Goal: Task Accomplishment & Management: Manage account settings

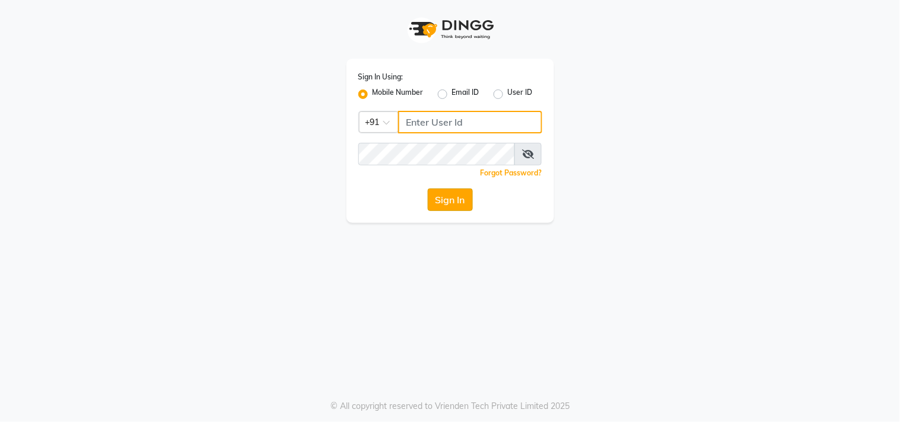
type input "9899801124"
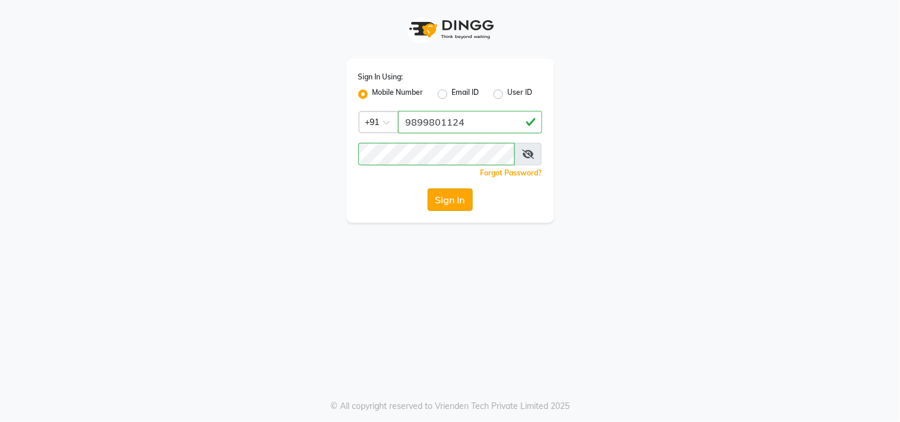
click at [454, 193] on button "Sign In" at bounding box center [450, 200] width 45 height 23
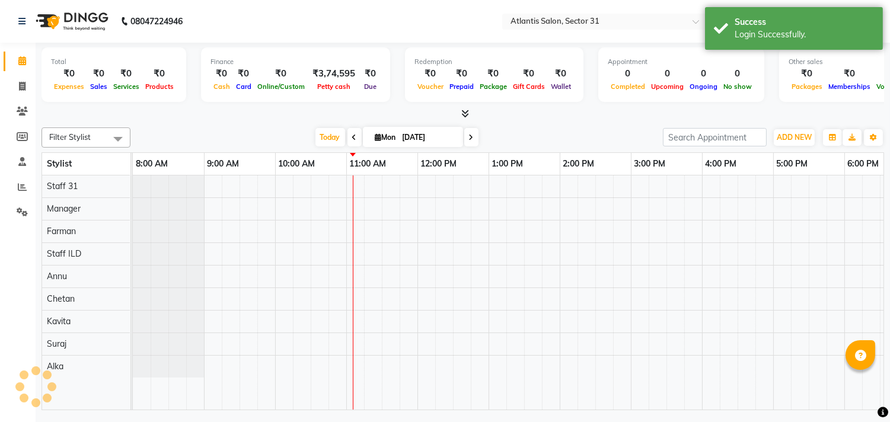
select select "en"
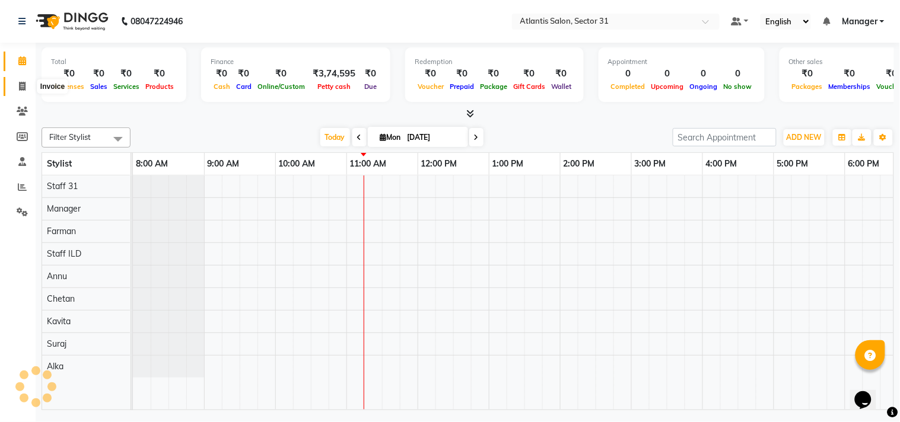
click at [24, 84] on icon at bounding box center [22, 86] width 7 height 9
select select "4391"
select select "service"
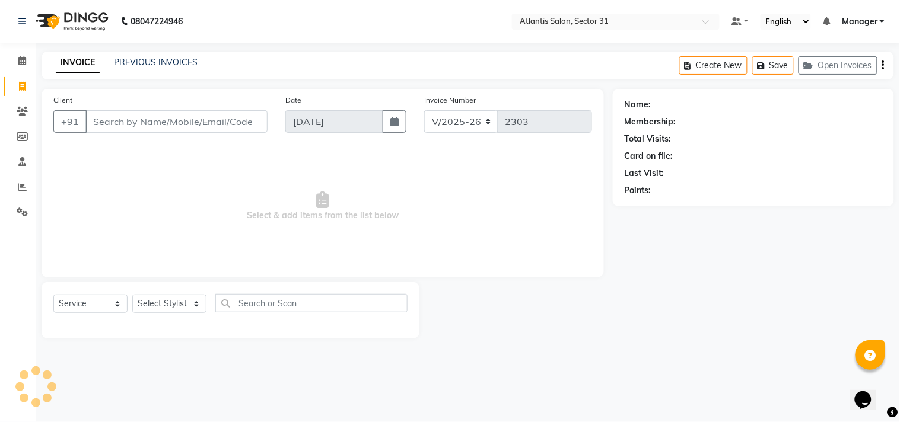
click at [157, 123] on input "Client" at bounding box center [176, 121] width 182 height 23
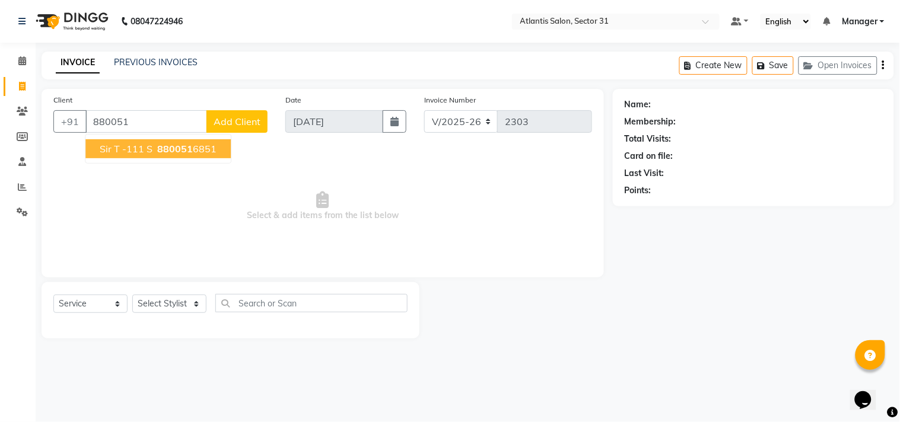
click at [200, 151] on ngb-highlight "880051 6851" at bounding box center [186, 149] width 62 height 12
type input "8800516851"
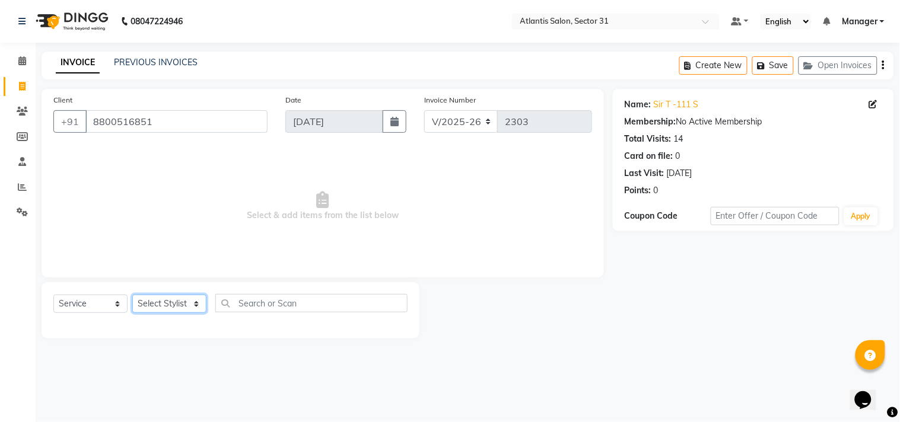
click at [194, 303] on select "Select Stylist [PERSON_NAME] [PERSON_NAME] Kavita Manager Staff 31 Staff ILD Su…" at bounding box center [169, 304] width 74 height 18
select select "69420"
click at [132, 295] on select "Select Stylist [PERSON_NAME] [PERSON_NAME] Kavita Manager Staff 31 Staff ILD Su…" at bounding box center [169, 304] width 74 height 18
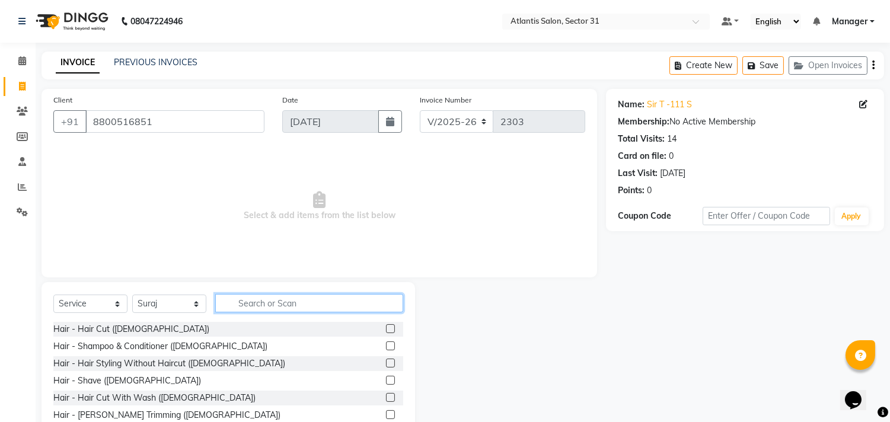
click at [301, 306] on input "text" at bounding box center [309, 303] width 188 height 18
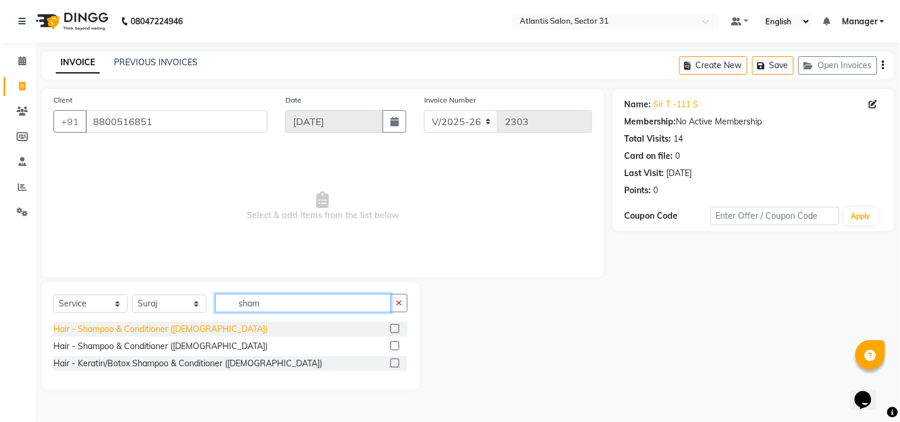
type input "sham"
click at [180, 334] on div "Hair - Shampoo & Conditioner ([DEMOGRAPHIC_DATA])" at bounding box center [160, 329] width 214 height 12
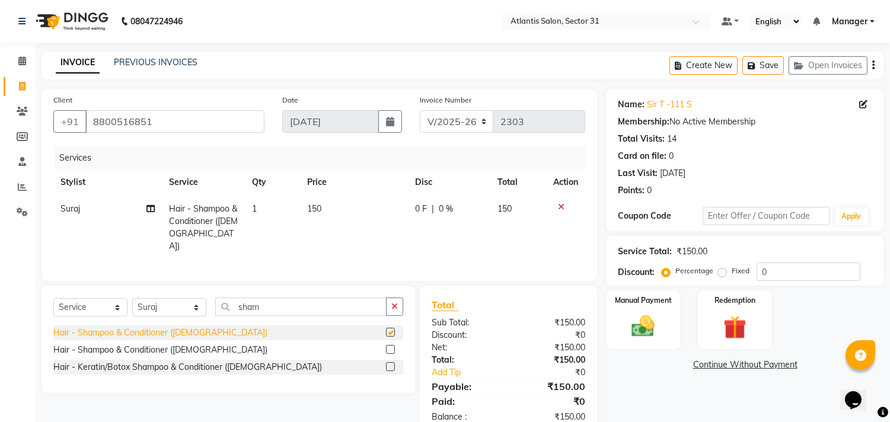
checkbox input "false"
click at [321, 205] on span "150" at bounding box center [314, 208] width 14 height 11
select select "69420"
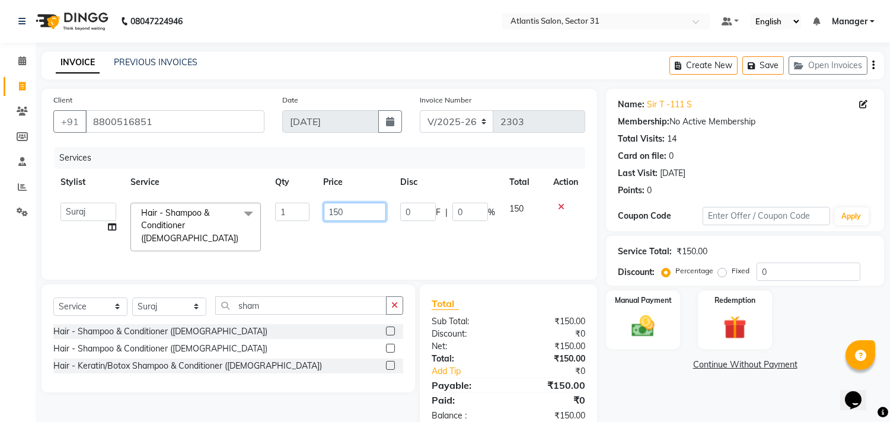
click at [352, 218] on input "150" at bounding box center [355, 212] width 62 height 18
type input "1"
type input "250"
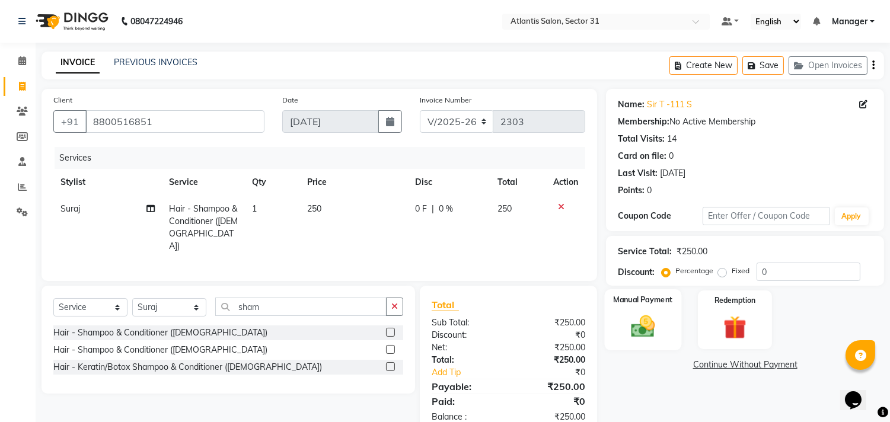
click at [650, 305] on label "Manual Payment" at bounding box center [643, 299] width 59 height 11
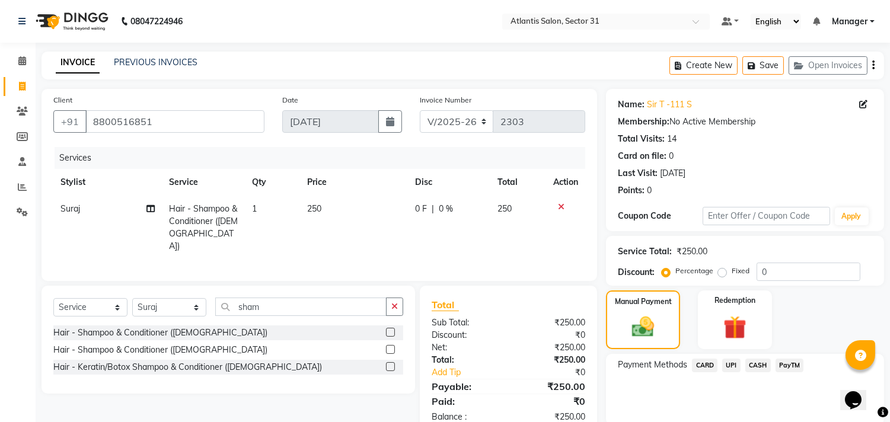
click at [730, 364] on span "UPI" at bounding box center [731, 366] width 18 height 14
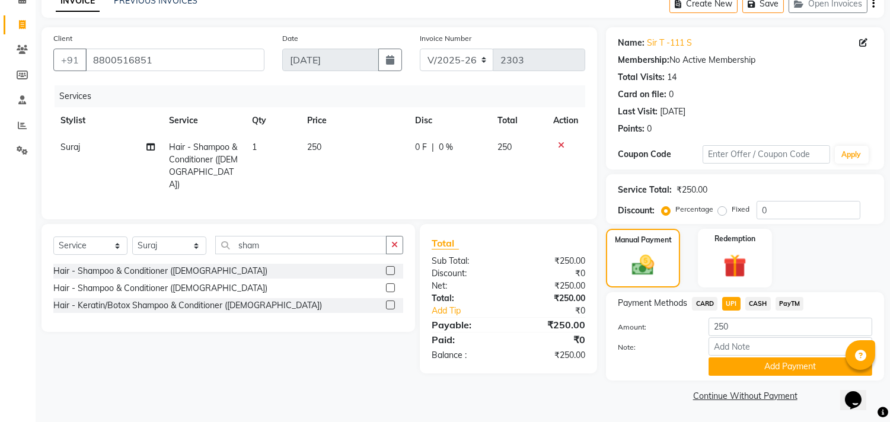
click at [742, 365] on button "Add Payment" at bounding box center [791, 367] width 164 height 18
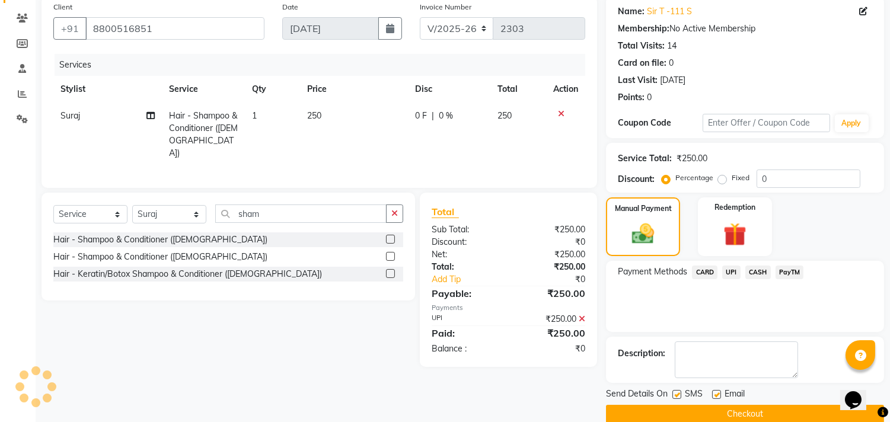
scroll to position [111, 0]
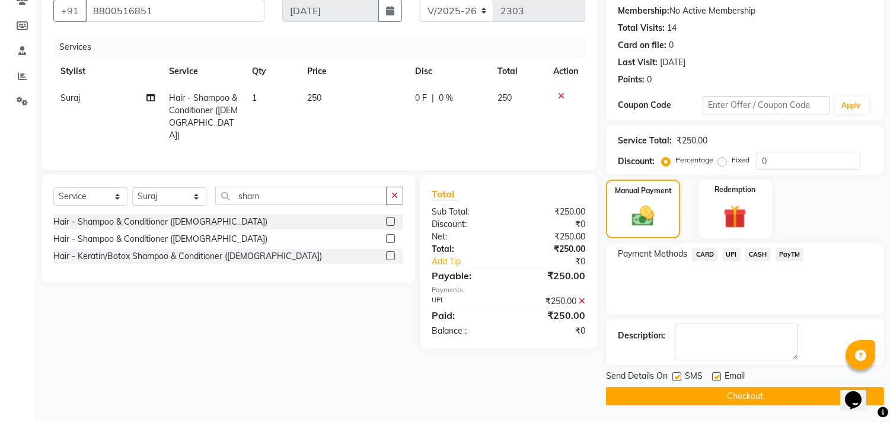
click at [744, 387] on button "Checkout" at bounding box center [745, 396] width 278 height 18
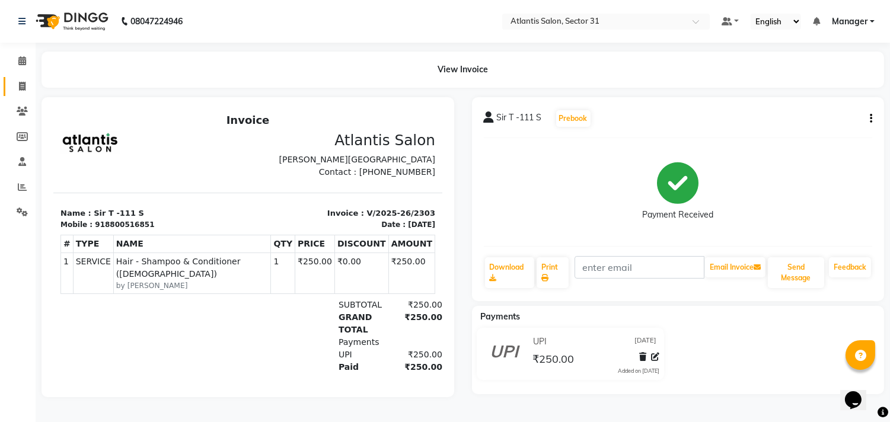
click at [21, 85] on icon at bounding box center [22, 86] width 7 height 9
select select "service"
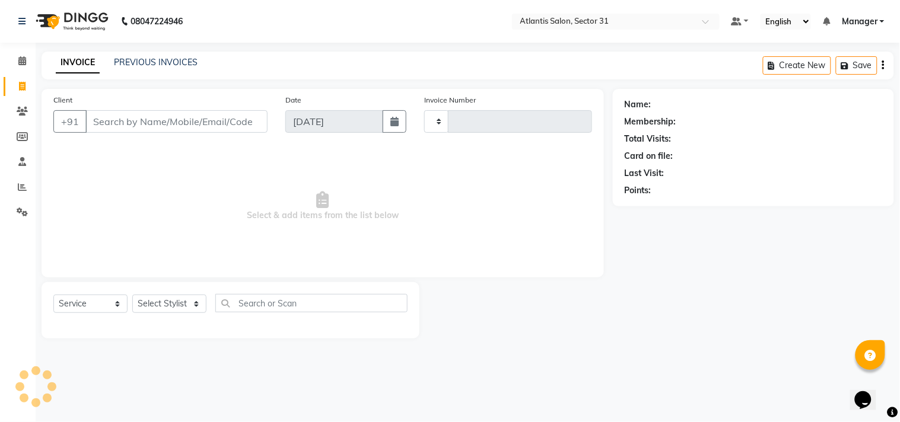
click at [192, 117] on input "Client" at bounding box center [176, 121] width 182 height 23
select select "4391"
type input "2304"
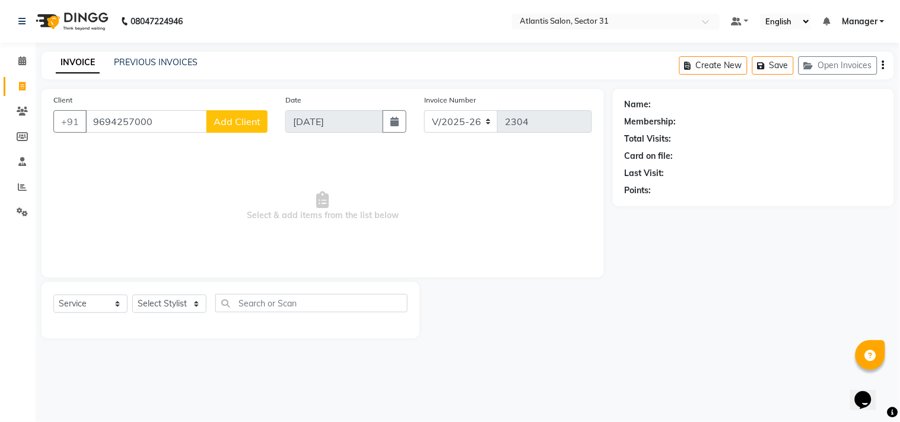
type input "9694257000"
click at [254, 116] on span "Add Client" at bounding box center [237, 122] width 47 height 12
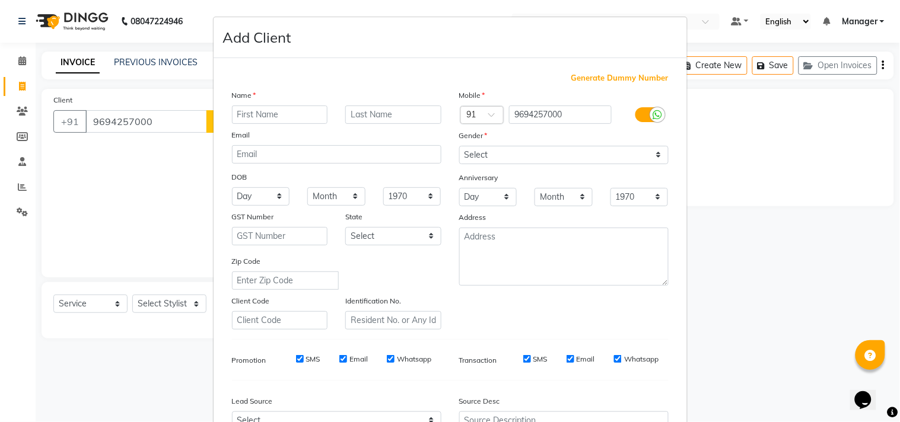
click at [256, 119] on input "text" at bounding box center [280, 115] width 96 height 18
click at [190, 119] on ngb-modal-window "Add Client Generate Dummy Number Name Email DOB Day 01 02 03 04 05 06 07 08 09 …" at bounding box center [450, 211] width 900 height 422
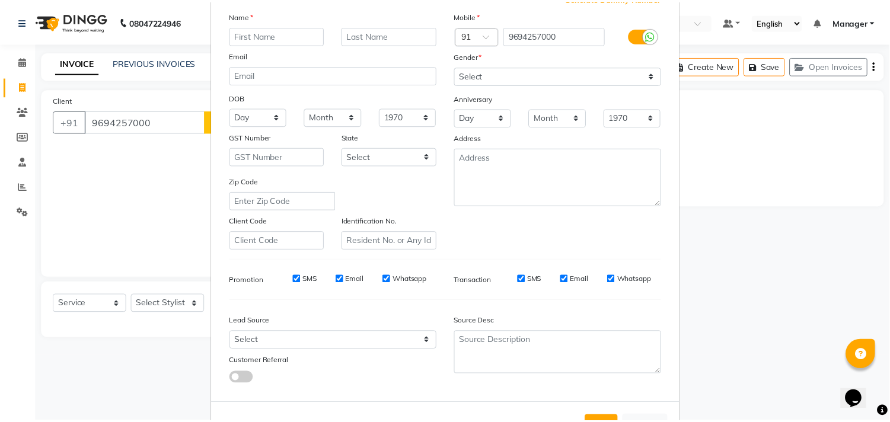
scroll to position [126, 0]
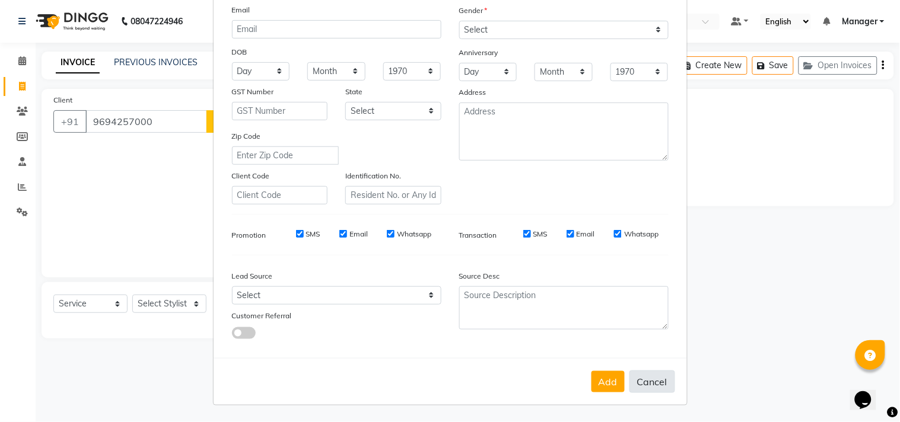
click at [642, 377] on button "Cancel" at bounding box center [652, 382] width 46 height 23
select select
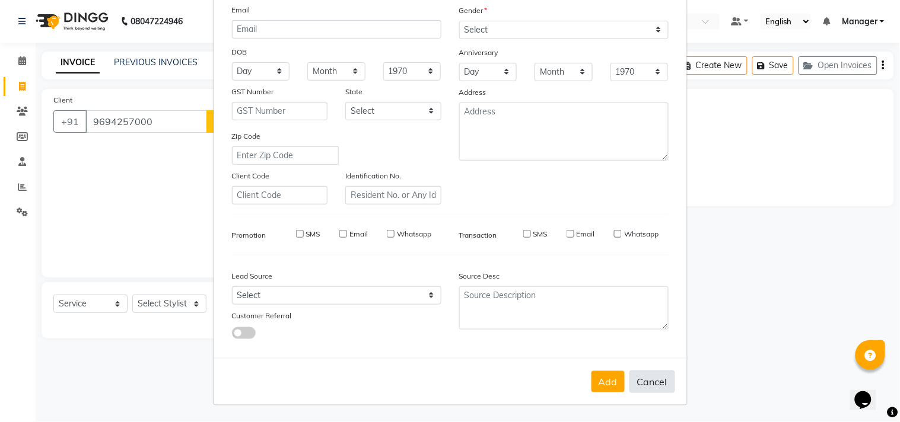
select select
checkbox input "false"
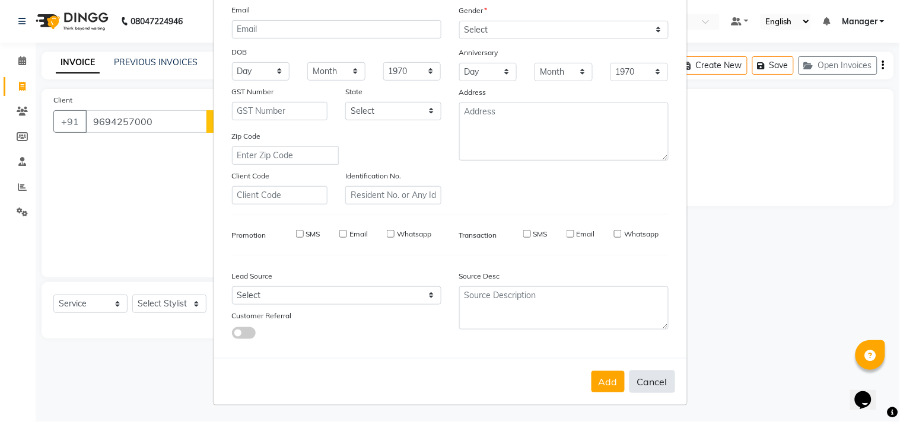
checkbox input "false"
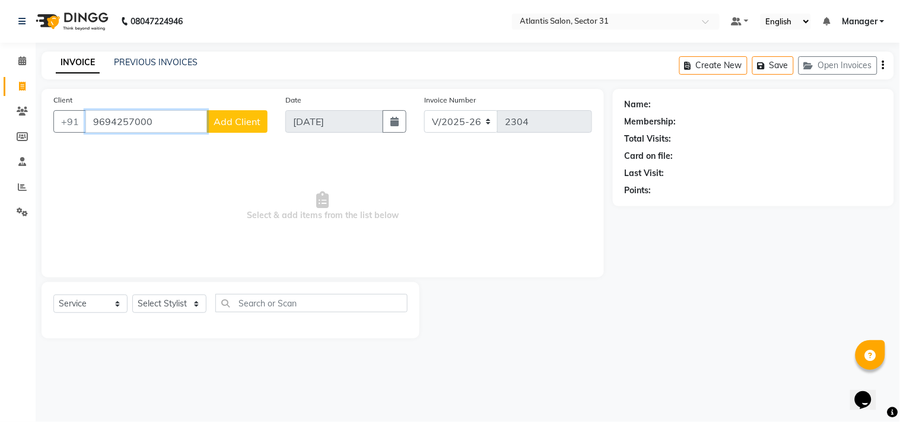
click at [170, 122] on input "9694257000" at bounding box center [146, 121] width 122 height 23
type input "9"
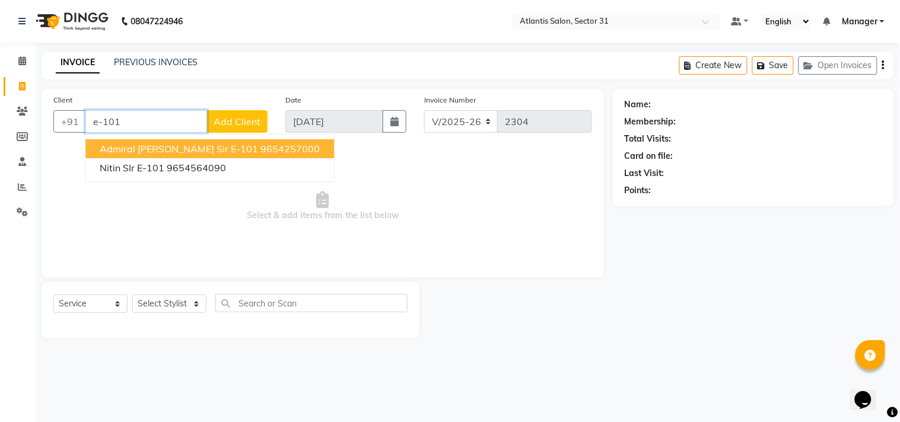
click at [168, 125] on input "e-101" at bounding box center [146, 121] width 122 height 23
type input "e"
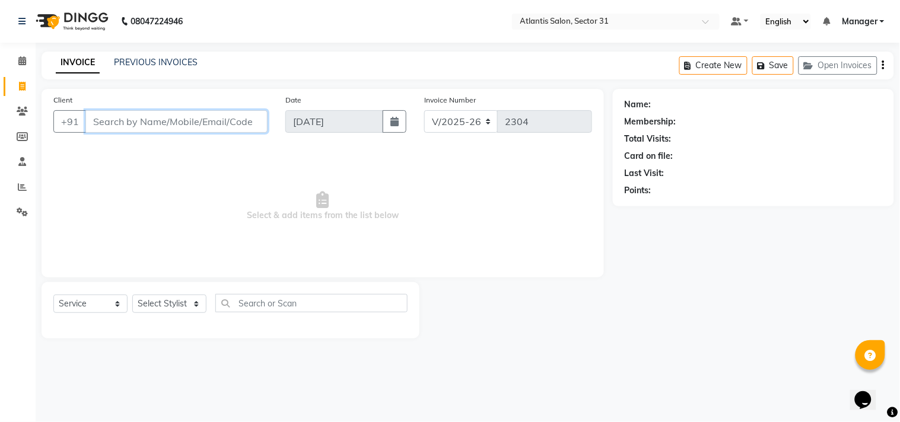
click at [157, 125] on input "Client" at bounding box center [176, 121] width 182 height 23
click at [157, 126] on input "Client" at bounding box center [176, 121] width 182 height 23
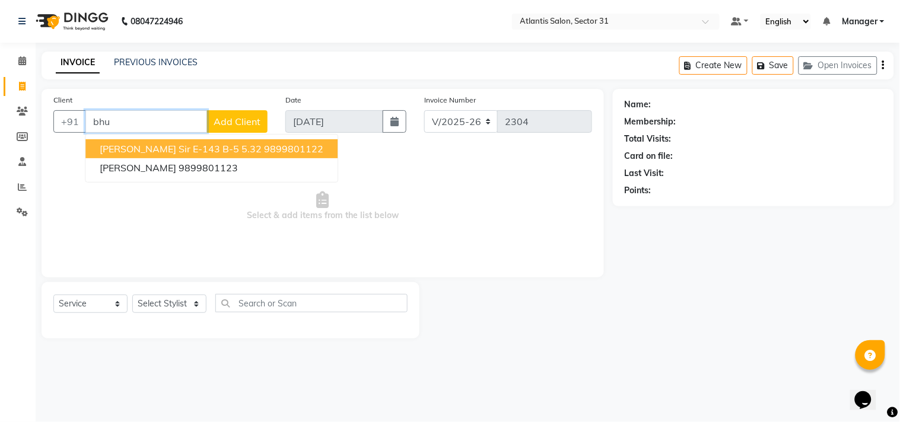
click at [152, 148] on span "[PERSON_NAME] Sir E-143 B-5 5.32" at bounding box center [181, 149] width 162 height 12
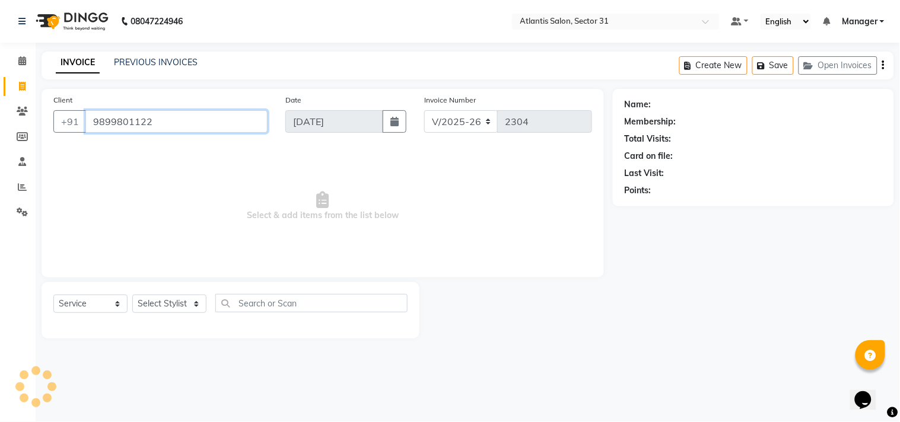
type input "9899801122"
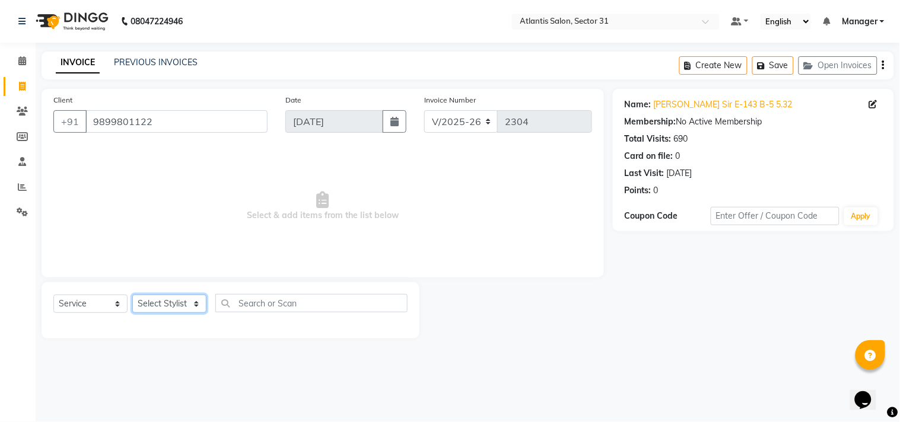
click at [176, 309] on select "Select Stylist [PERSON_NAME] [PERSON_NAME] Kavita Manager Staff 31 Staff ILD Su…" at bounding box center [169, 304] width 74 height 18
select select "33510"
click at [132, 295] on select "Select Stylist [PERSON_NAME] [PERSON_NAME] Kavita Manager Staff 31 Staff ILD Su…" at bounding box center [169, 304] width 74 height 18
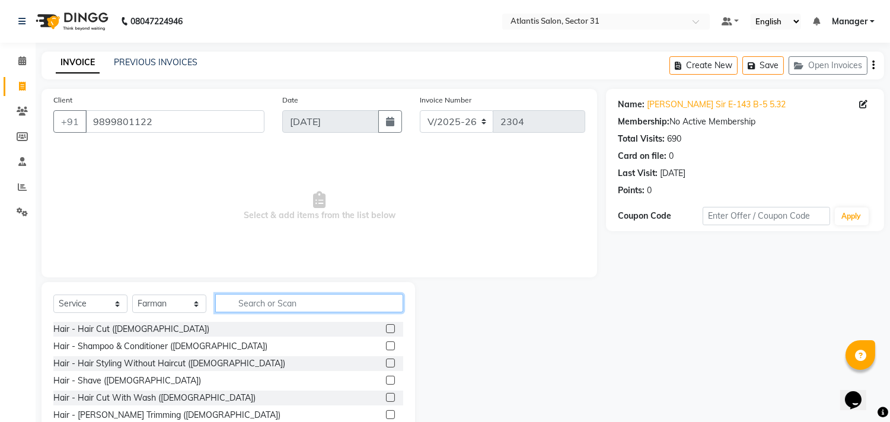
click at [252, 305] on input "text" at bounding box center [309, 303] width 188 height 18
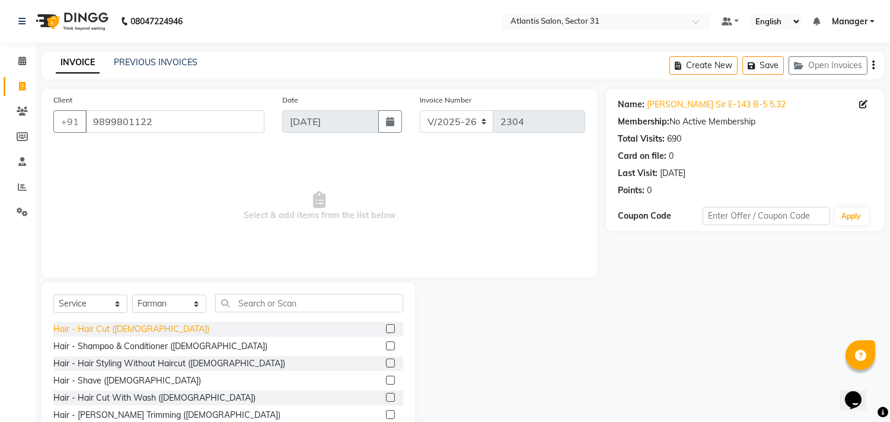
click at [115, 325] on div "Hair - Hair Cut ([DEMOGRAPHIC_DATA])" at bounding box center [131, 329] width 156 height 12
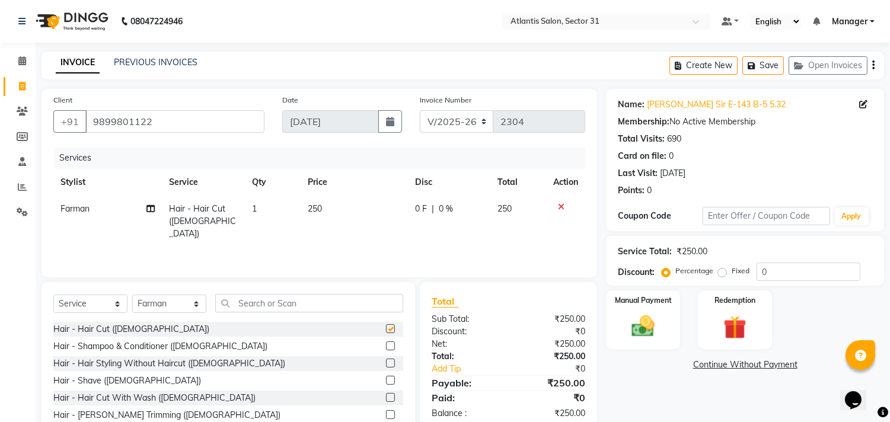
checkbox input "false"
click at [269, 308] on input "text" at bounding box center [309, 303] width 188 height 18
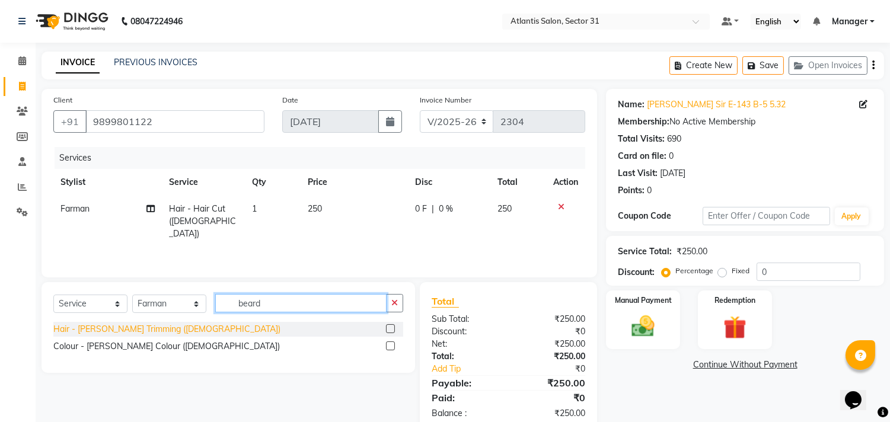
type input "beard"
click at [156, 329] on div "Hair - [PERSON_NAME] Trimming ([DEMOGRAPHIC_DATA])" at bounding box center [166, 329] width 227 height 12
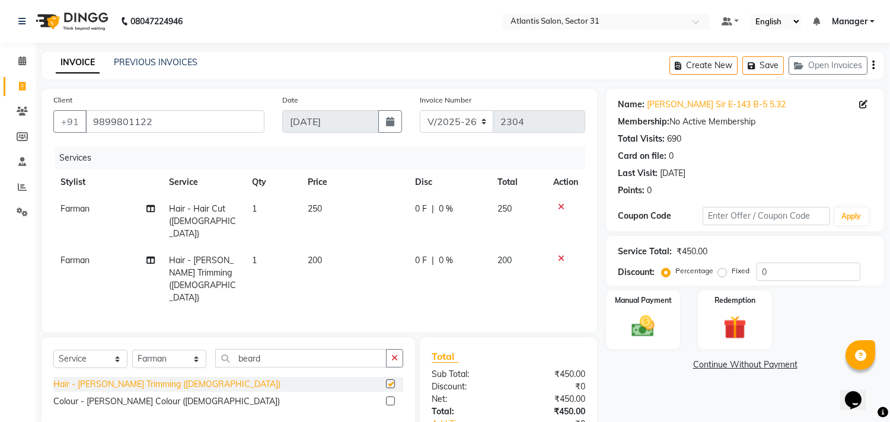
checkbox input "false"
click at [636, 316] on img at bounding box center [643, 327] width 39 height 28
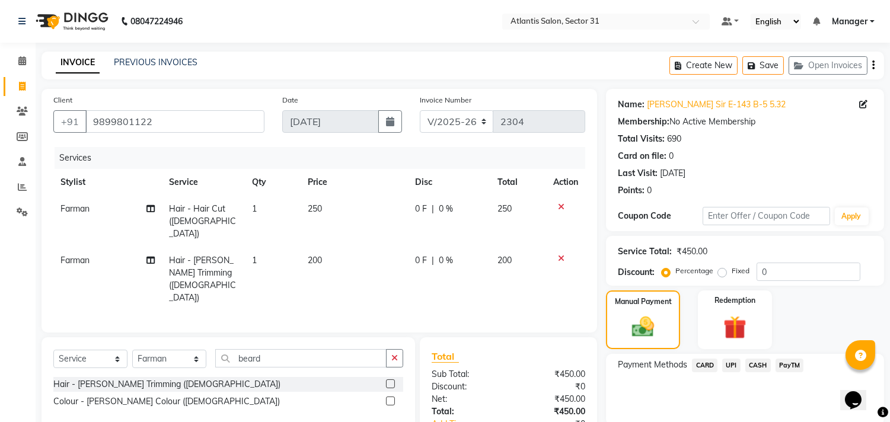
click at [759, 362] on span "CASH" at bounding box center [759, 366] width 26 height 14
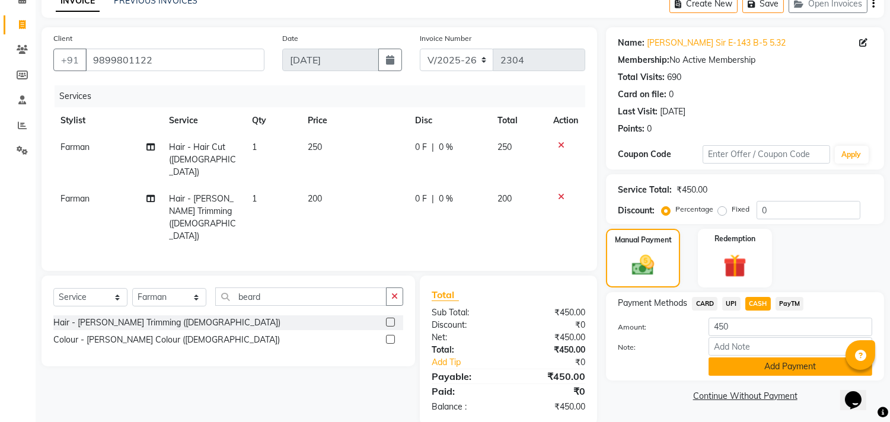
click at [760, 363] on button "Add Payment" at bounding box center [791, 367] width 164 height 18
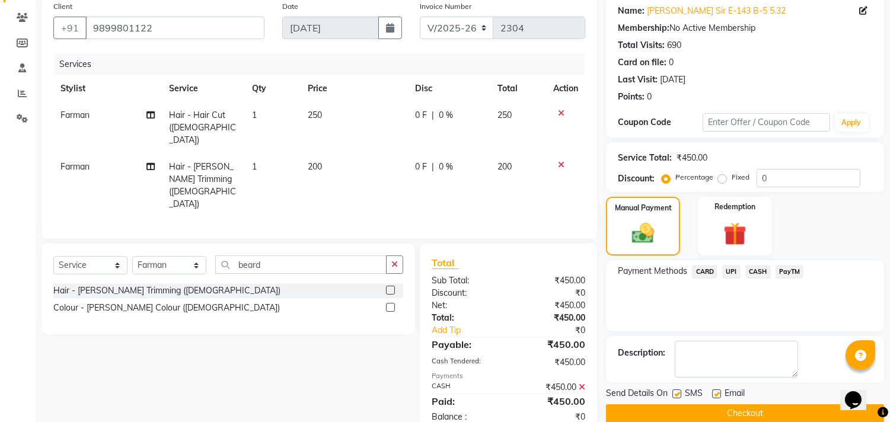
scroll to position [111, 0]
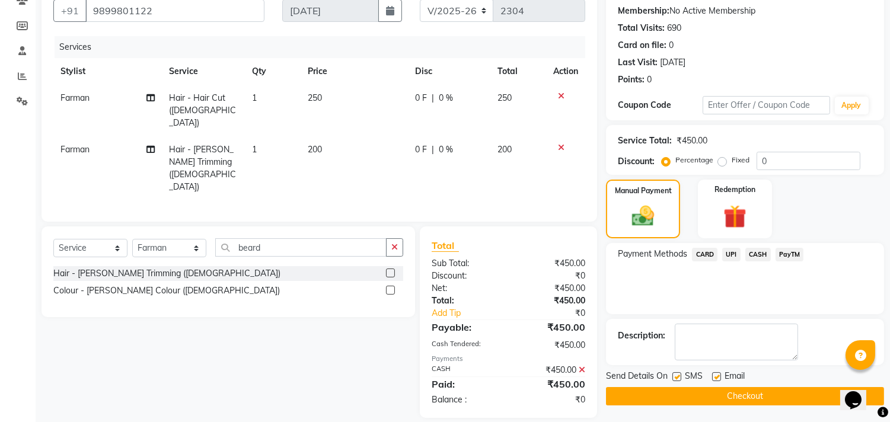
click at [733, 399] on button "Checkout" at bounding box center [745, 396] width 278 height 18
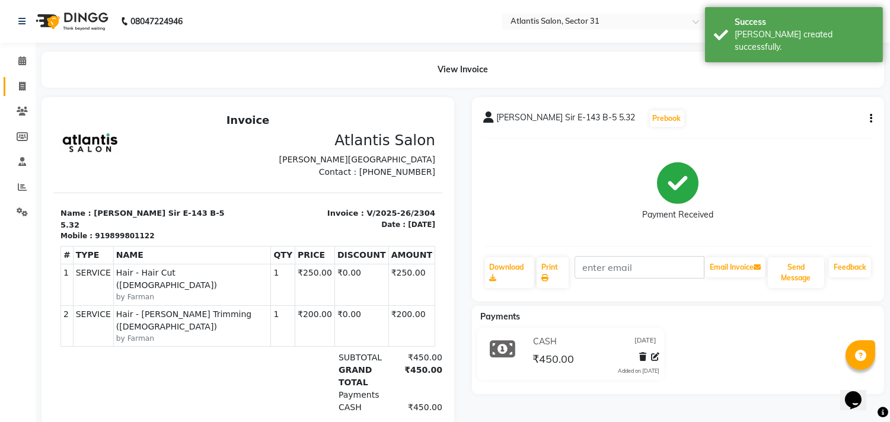
click at [21, 87] on icon at bounding box center [22, 86] width 7 height 9
select select "service"
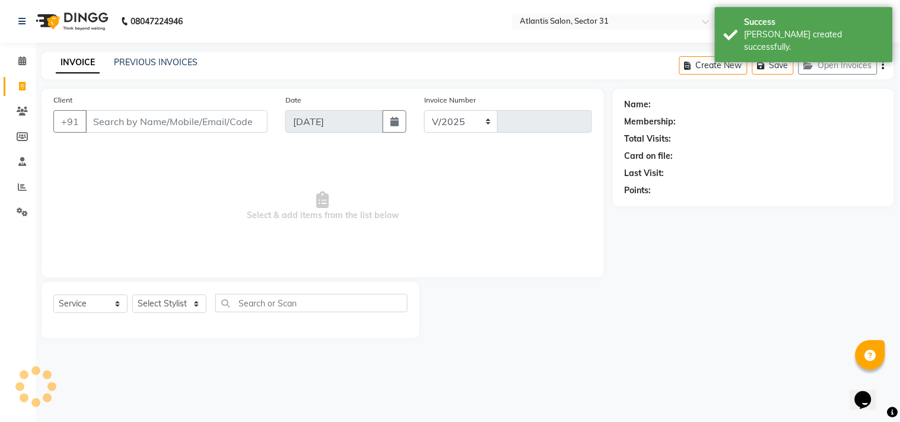
select select "4391"
type input "2305"
click at [163, 131] on input "Client" at bounding box center [176, 121] width 182 height 23
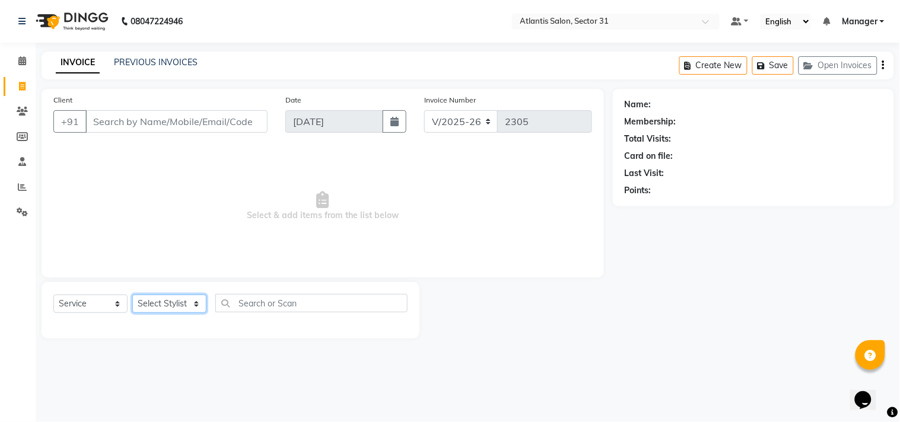
click at [159, 300] on select "Select Stylist [PERSON_NAME] [PERSON_NAME] Kavita Manager Staff 31 Staff ILD Su…" at bounding box center [169, 304] width 74 height 18
click at [187, 122] on input "Client" at bounding box center [176, 121] width 182 height 23
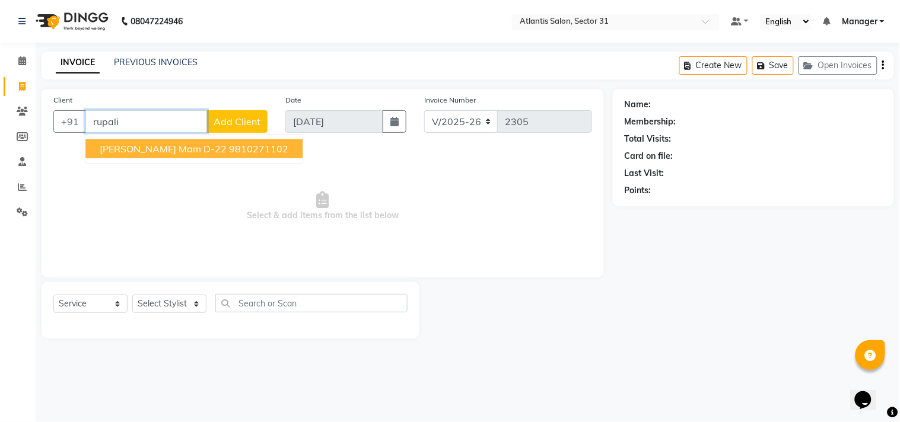
click at [179, 145] on button "[PERSON_NAME] Mam D-22 9810271102" at bounding box center [193, 148] width 217 height 19
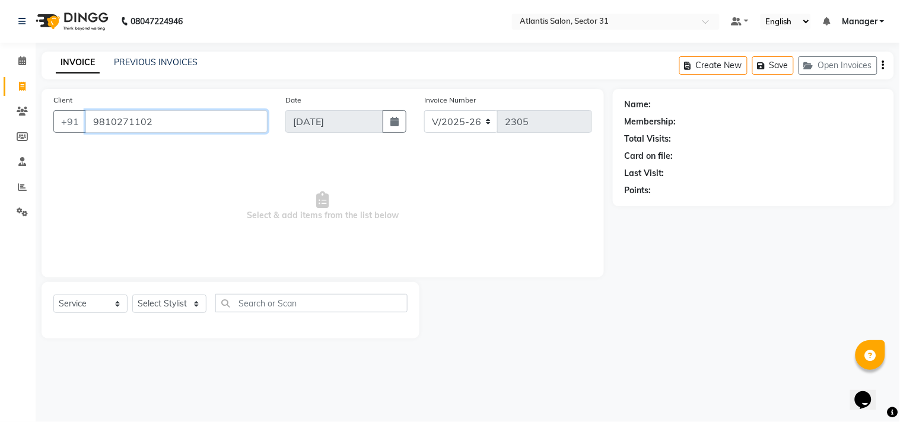
type input "9810271102"
select select "1: Object"
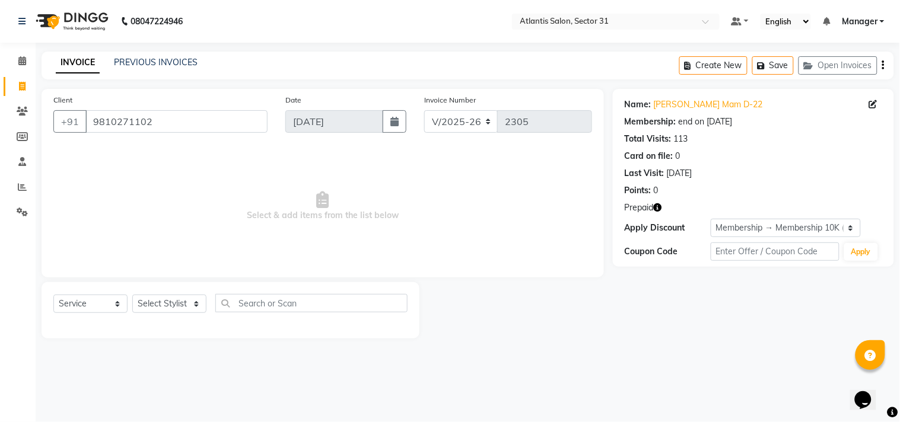
click at [657, 209] on icon "button" at bounding box center [658, 207] width 8 height 8
click at [172, 311] on select "Select Stylist [PERSON_NAME] [PERSON_NAME] Kavita Manager Staff 31 Staff ILD Su…" at bounding box center [169, 304] width 74 height 18
select select "69420"
click at [132, 295] on select "Select Stylist [PERSON_NAME] [PERSON_NAME] Kavita Manager Staff 31 Staff ILD Su…" at bounding box center [169, 304] width 74 height 18
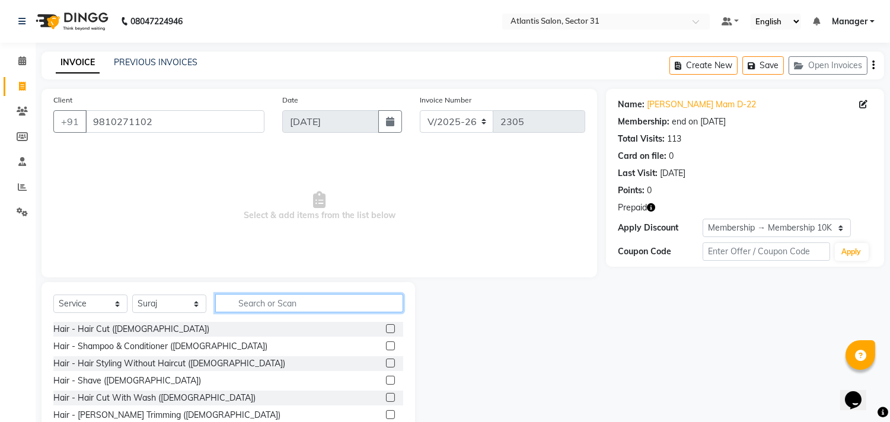
click at [292, 303] on input "text" at bounding box center [309, 303] width 188 height 18
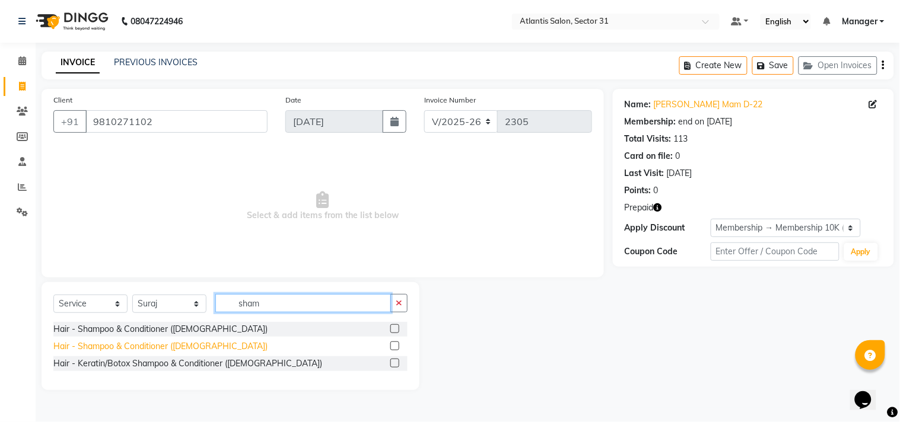
type input "sham"
drag, startPoint x: 185, startPoint y: 348, endPoint x: 199, endPoint y: 349, distance: 14.2
click at [189, 348] on div "Hair - Shampoo & Conditioner ([DEMOGRAPHIC_DATA])" at bounding box center [160, 346] width 214 height 12
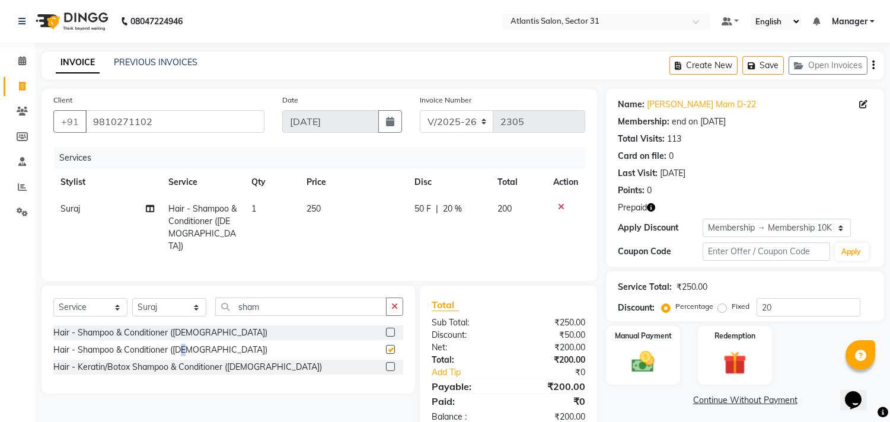
checkbox input "false"
click at [279, 310] on input "sham" at bounding box center [300, 307] width 171 height 18
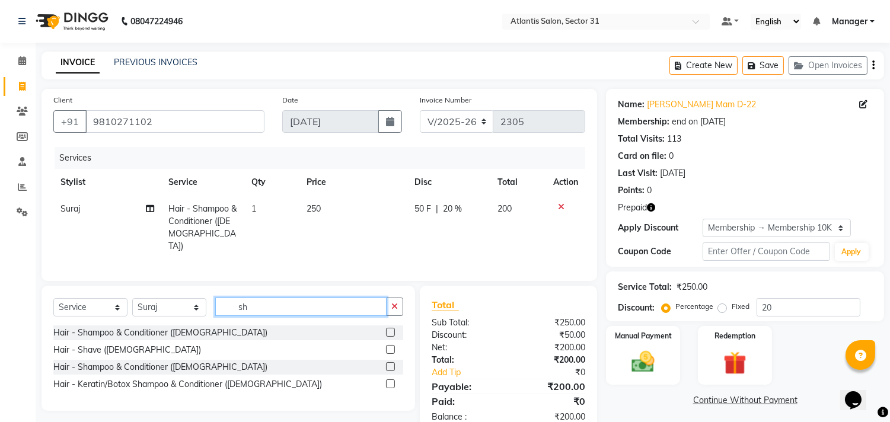
type input "s"
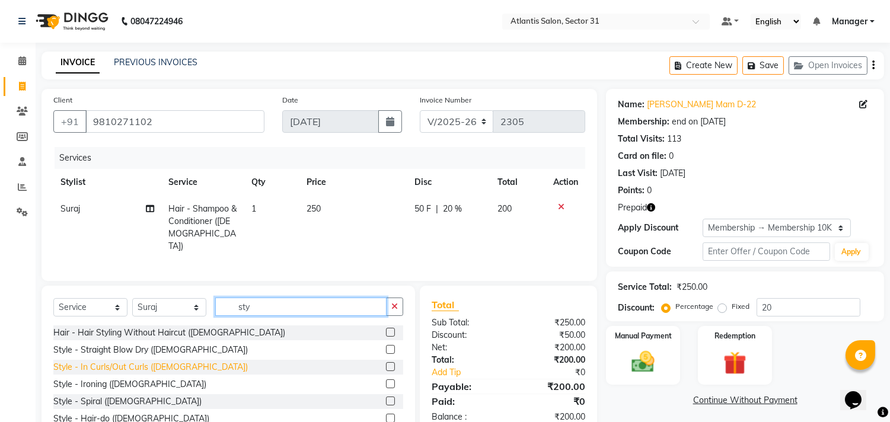
type input "sty"
click at [166, 362] on div "Style - In Curls/Out Curls ([DEMOGRAPHIC_DATA])" at bounding box center [150, 367] width 195 height 12
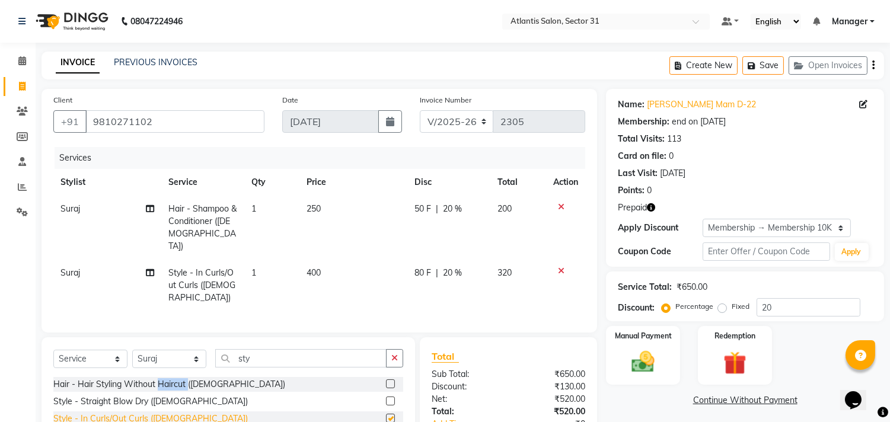
click at [166, 377] on div "Hair - Hair Styling Without Haircut ([DEMOGRAPHIC_DATA])" at bounding box center [228, 384] width 350 height 15
checkbox input "false"
click at [804, 304] on input "20" at bounding box center [809, 307] width 104 height 18
type input "2"
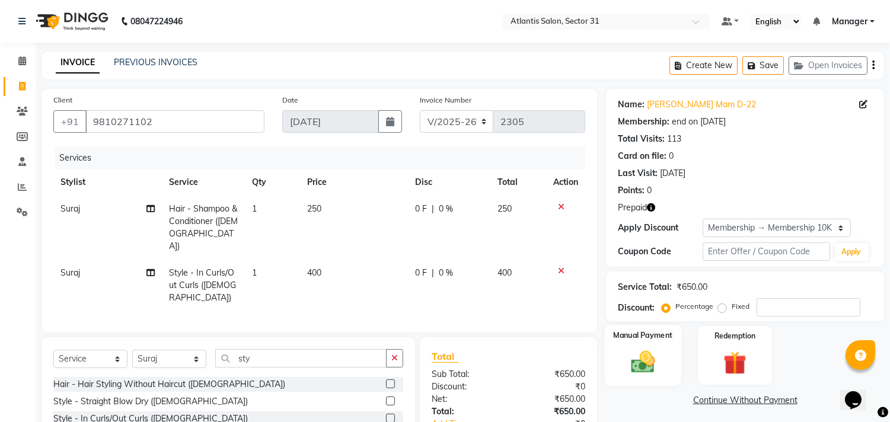
click at [652, 368] on img at bounding box center [643, 363] width 39 height 28
click at [734, 397] on span "UPI" at bounding box center [731, 401] width 18 height 14
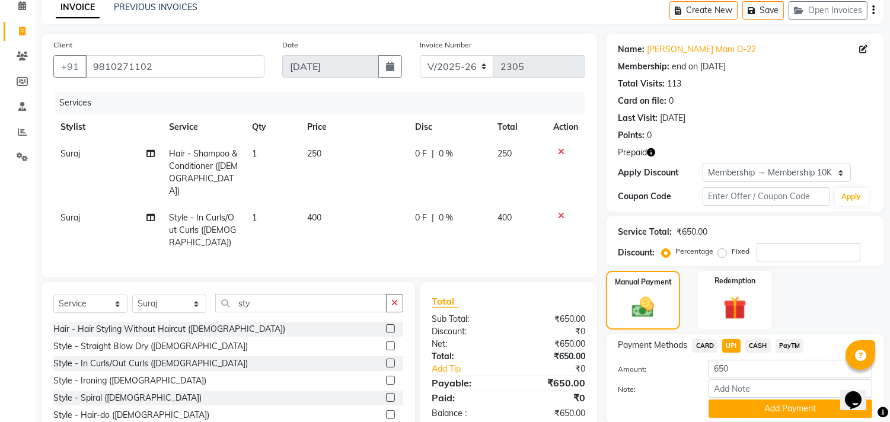
scroll to position [97, 0]
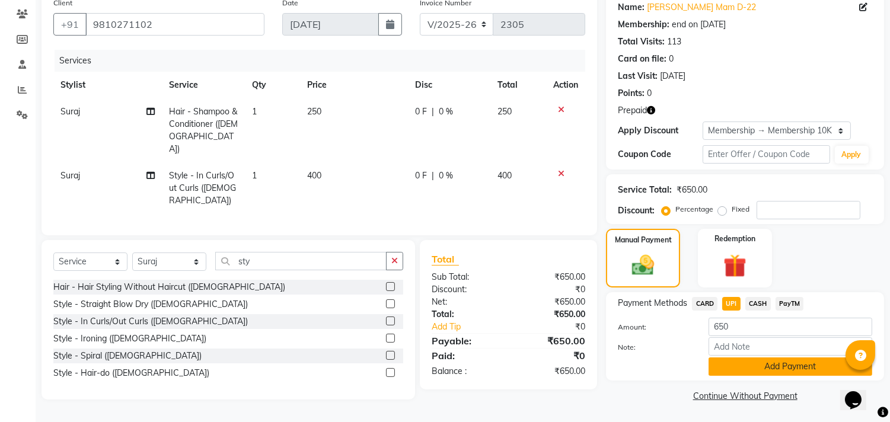
click at [754, 369] on button "Add Payment" at bounding box center [791, 367] width 164 height 18
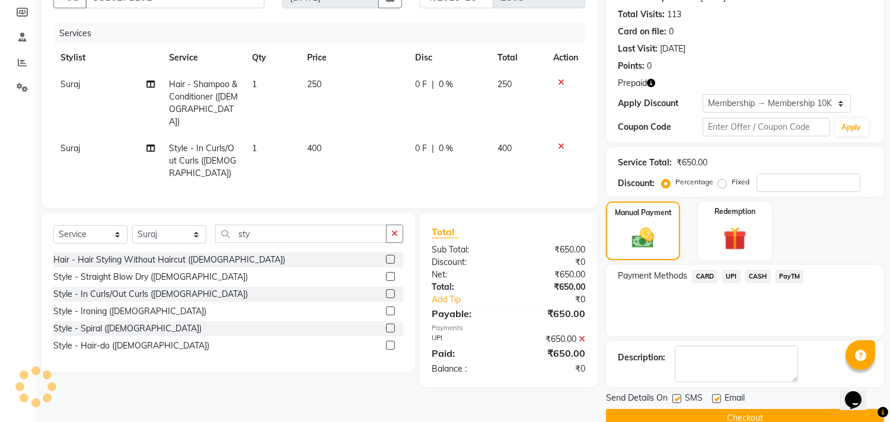
scroll to position [147, 0]
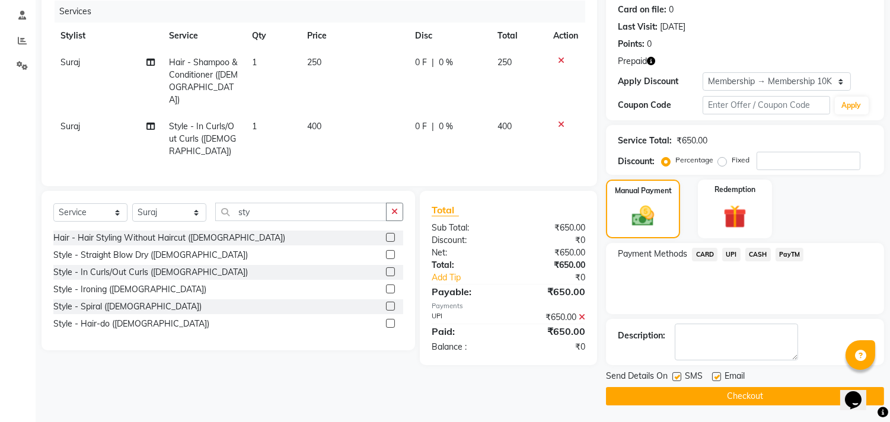
click at [742, 396] on button "Checkout" at bounding box center [745, 396] width 278 height 18
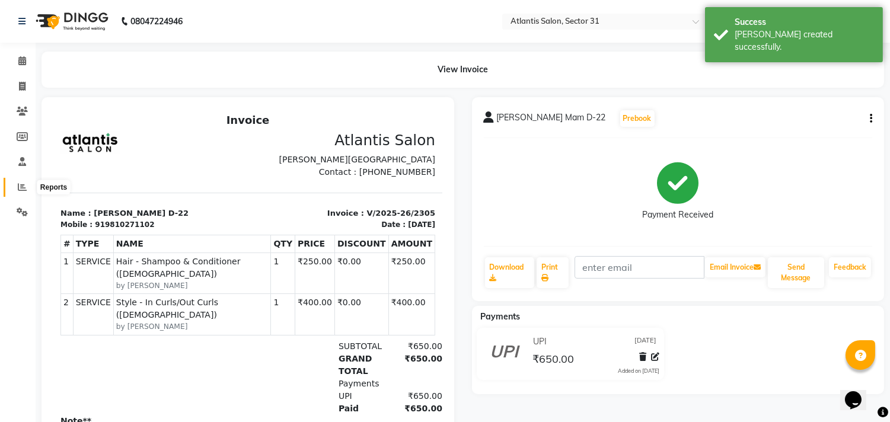
click at [19, 184] on icon at bounding box center [22, 187] width 9 height 9
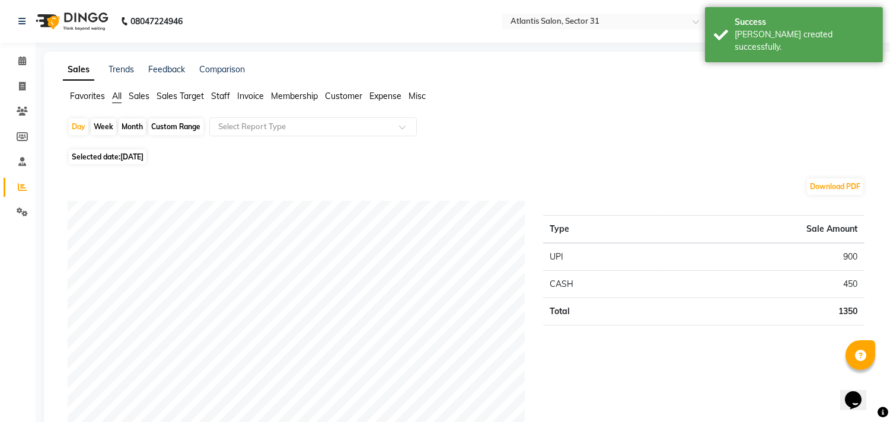
click at [98, 149] on span "Selected date: [DATE]" at bounding box center [108, 156] width 78 height 15
select select "9"
select select "2025"
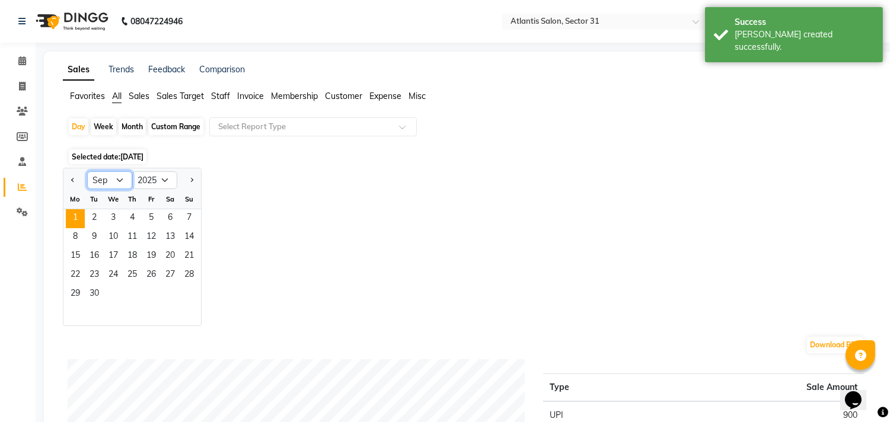
click at [111, 174] on select "Jan Feb Mar Apr May Jun [DATE] Aug Sep Oct Nov Dec" at bounding box center [109, 180] width 45 height 18
select select "8"
click at [87, 171] on select "Jan Feb Mar Apr May Jun [DATE] Aug Sep Oct Nov Dec" at bounding box center [109, 180] width 45 height 18
click at [155, 215] on span "1" at bounding box center [151, 218] width 19 height 19
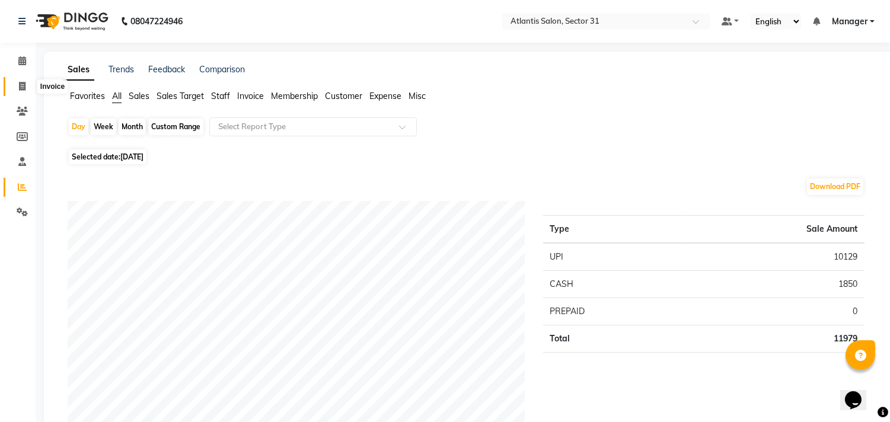
click at [24, 83] on icon at bounding box center [22, 86] width 7 height 9
select select "service"
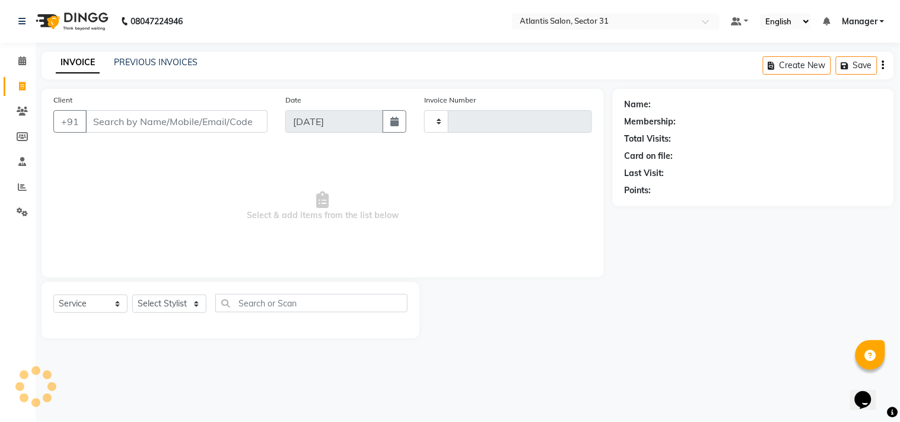
type input "2306"
select select "4391"
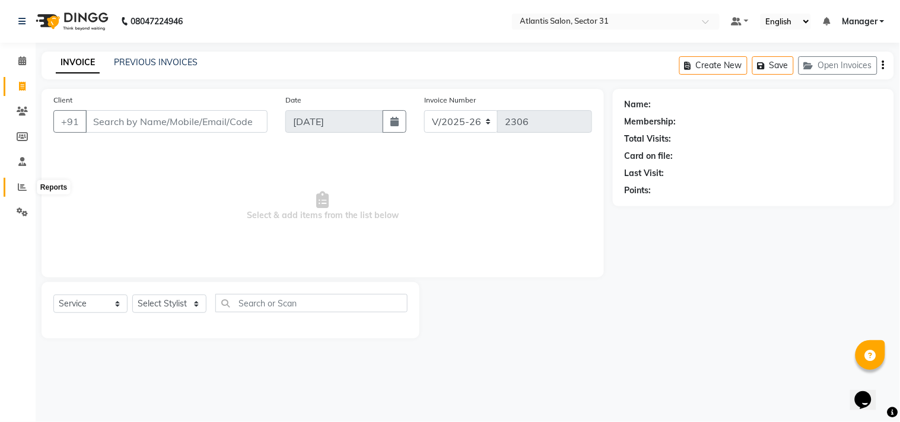
click at [19, 186] on icon at bounding box center [22, 187] width 9 height 9
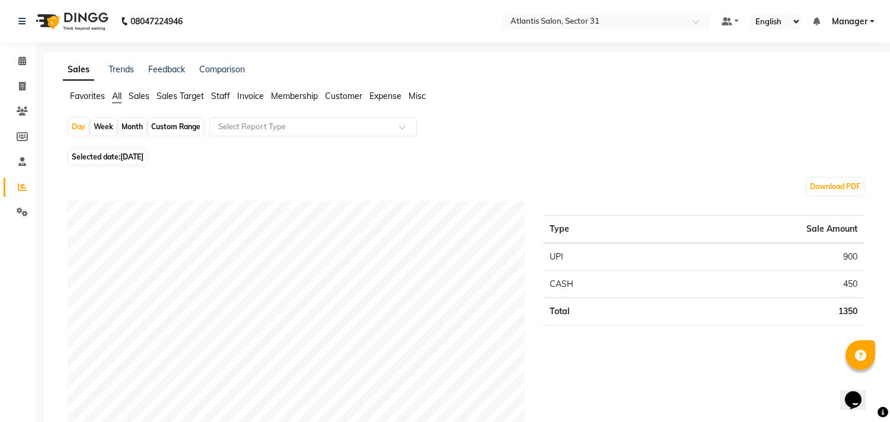
click at [117, 159] on span "Selected date: [DATE]" at bounding box center [108, 156] width 78 height 15
select select "9"
select select "2025"
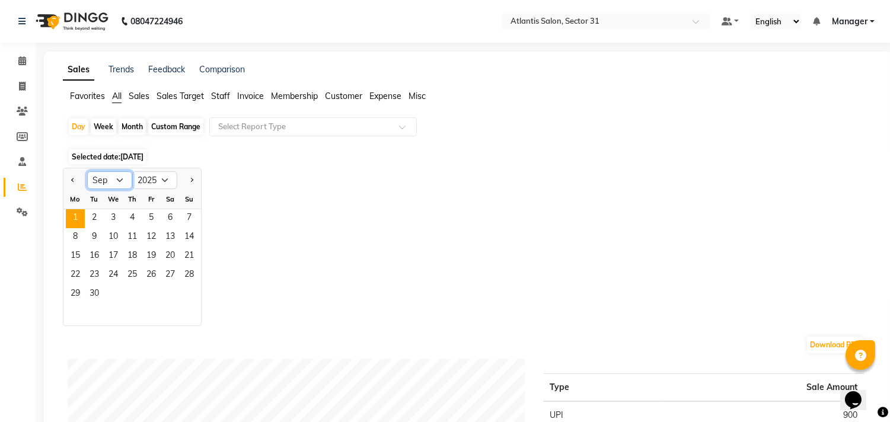
click at [114, 183] on select "Jan Feb Mar Apr May Jun [DATE] Aug Sep Oct Nov Dec" at bounding box center [109, 180] width 45 height 18
select select "8"
click at [87, 171] on select "Jan Feb Mar Apr May Jun [DATE] Aug Sep Oct Nov Dec" at bounding box center [109, 180] width 45 height 18
click at [158, 218] on span "1" at bounding box center [151, 218] width 19 height 19
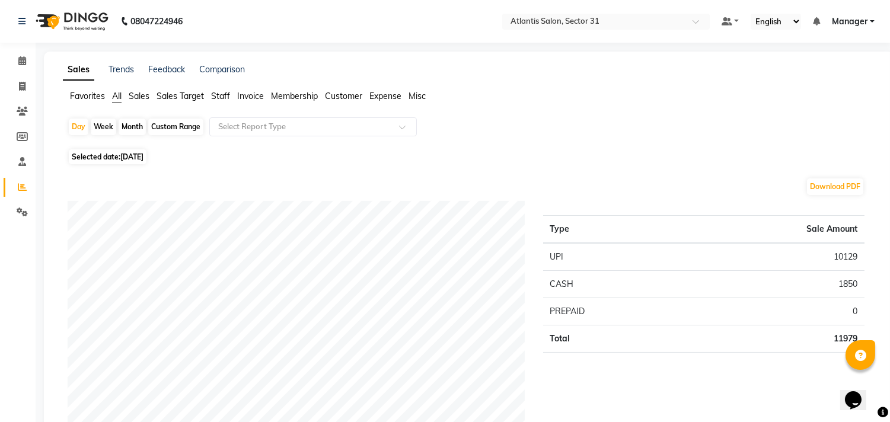
click at [222, 90] on li "Staff" at bounding box center [220, 96] width 19 height 12
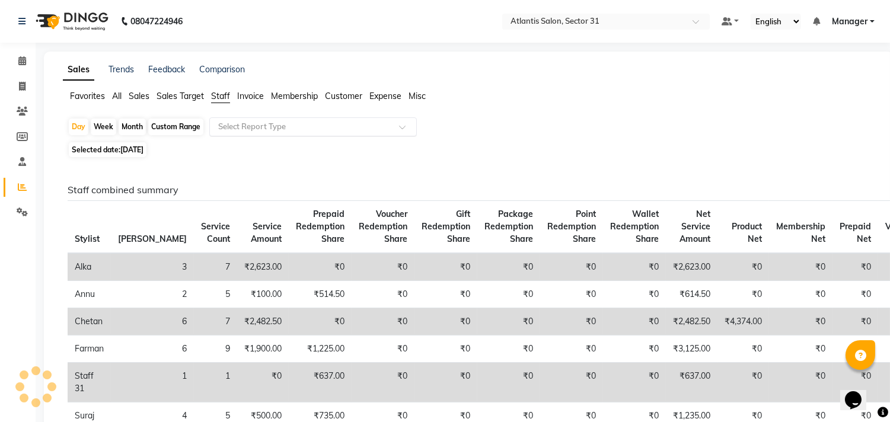
click at [243, 121] on input "text" at bounding box center [301, 127] width 171 height 12
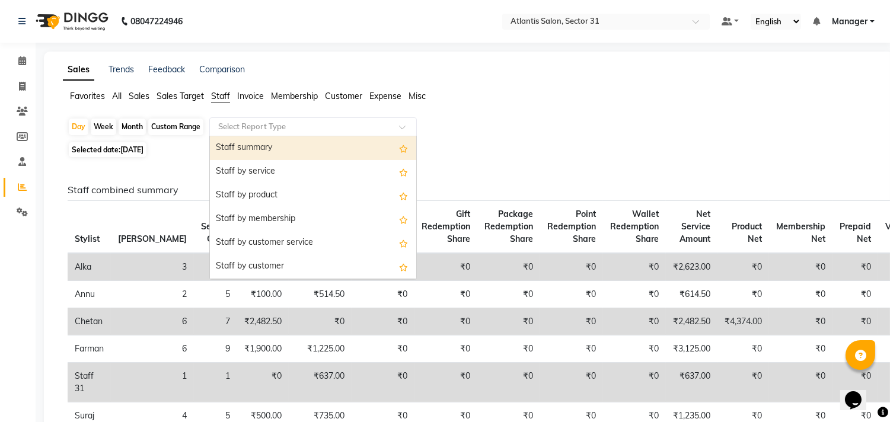
click at [253, 148] on div "Staff summary" at bounding box center [313, 148] width 206 height 24
select select "full_report"
select select "csv"
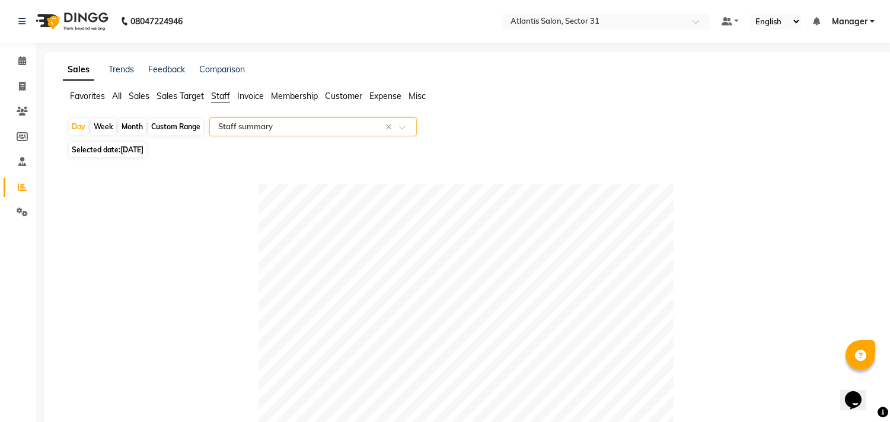
click at [129, 127] on div "Month" at bounding box center [132, 127] width 27 height 17
select select "8"
select select "2025"
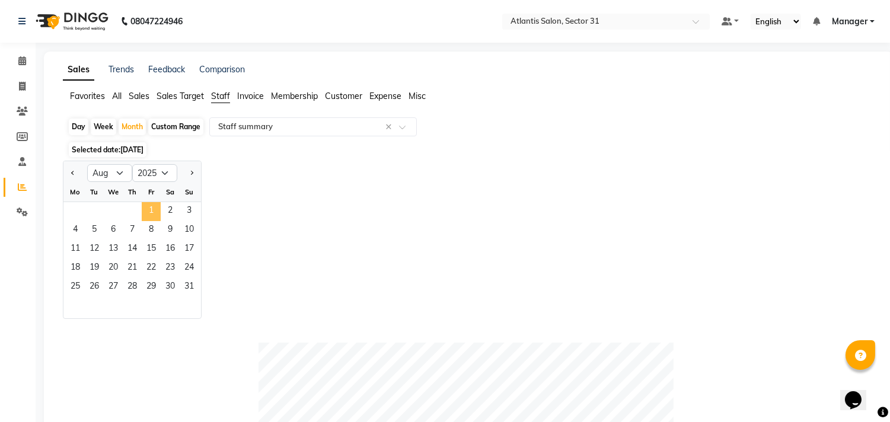
click at [153, 212] on span "1" at bounding box center [151, 211] width 19 height 19
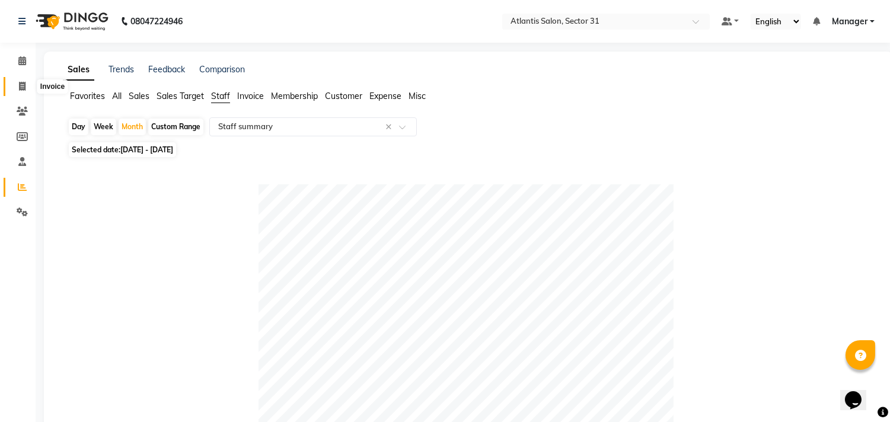
click at [17, 87] on span at bounding box center [22, 87] width 21 height 14
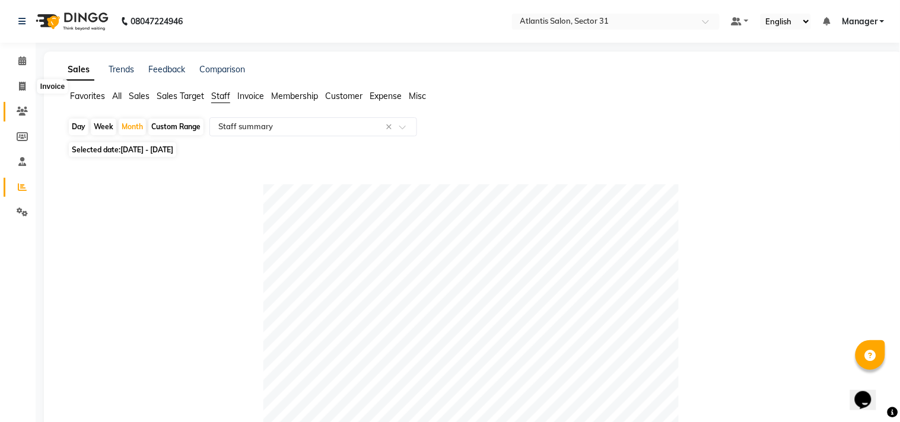
select select "4391"
select select "service"
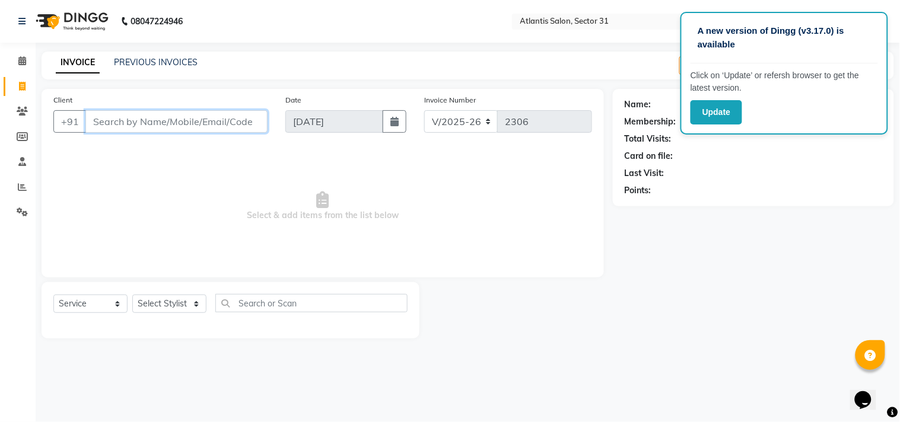
drag, startPoint x: 120, startPoint y: 127, endPoint x: 111, endPoint y: 133, distance: 11.0
click at [115, 129] on input "Client" at bounding box center [176, 121] width 182 height 23
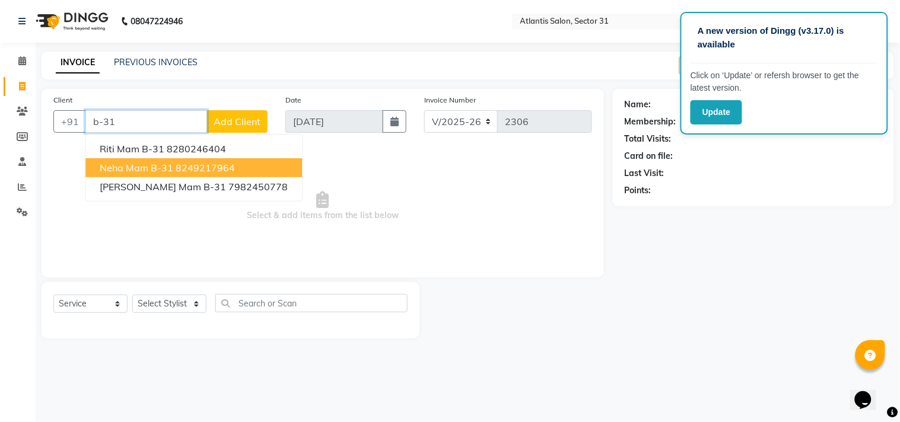
click at [164, 169] on span "Neha Mam B-31" at bounding box center [137, 168] width 74 height 12
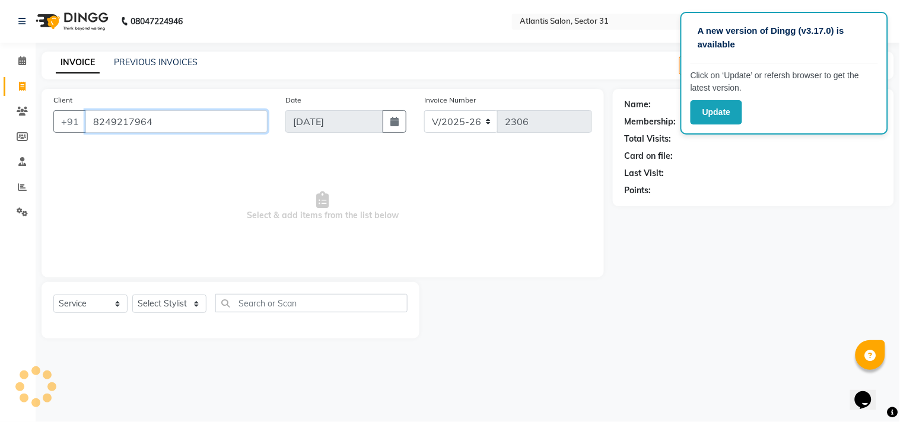
type input "8249217964"
select select "1: Object"
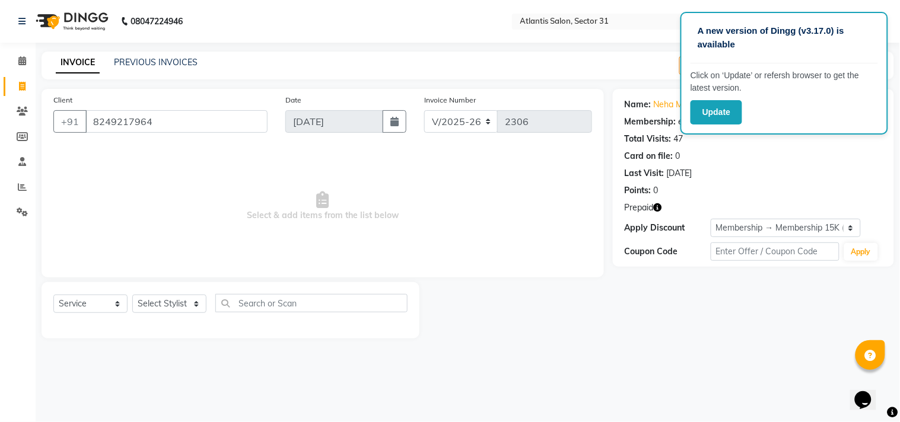
click at [661, 203] on button "button" at bounding box center [658, 208] width 8 height 12
click at [660, 203] on icon "button" at bounding box center [658, 207] width 8 height 8
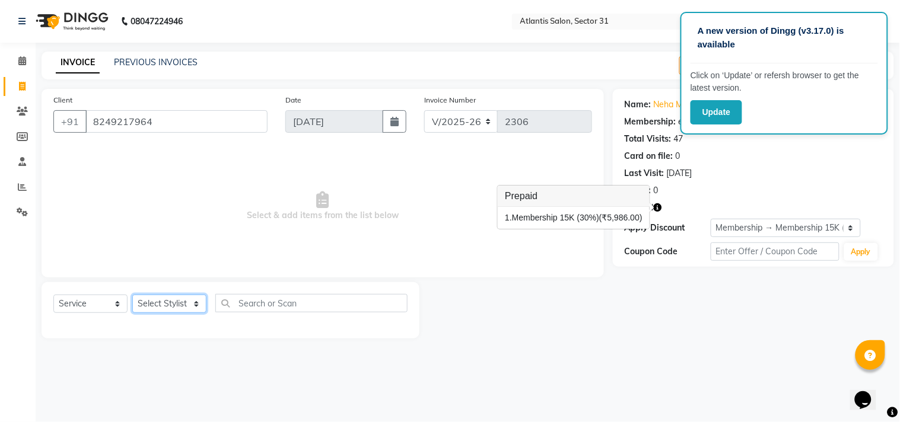
click at [179, 305] on select "Select Stylist [PERSON_NAME] [PERSON_NAME] Kavita Manager Staff 31 Staff ILD Su…" at bounding box center [169, 304] width 74 height 18
select select "33510"
click at [132, 295] on select "Select Stylist [PERSON_NAME] [PERSON_NAME] Kavita Manager Staff 31 Staff ILD Su…" at bounding box center [169, 304] width 74 height 18
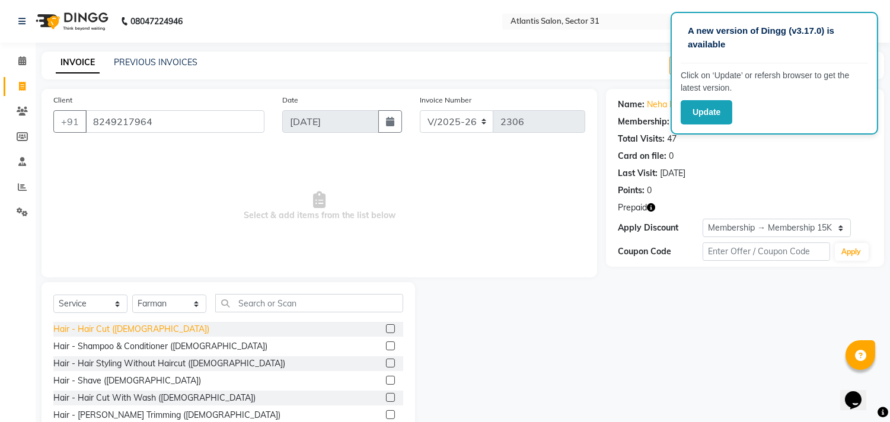
click at [108, 330] on div "Hair - Hair Cut ([DEMOGRAPHIC_DATA])" at bounding box center [131, 329] width 156 height 12
checkbox input "false"
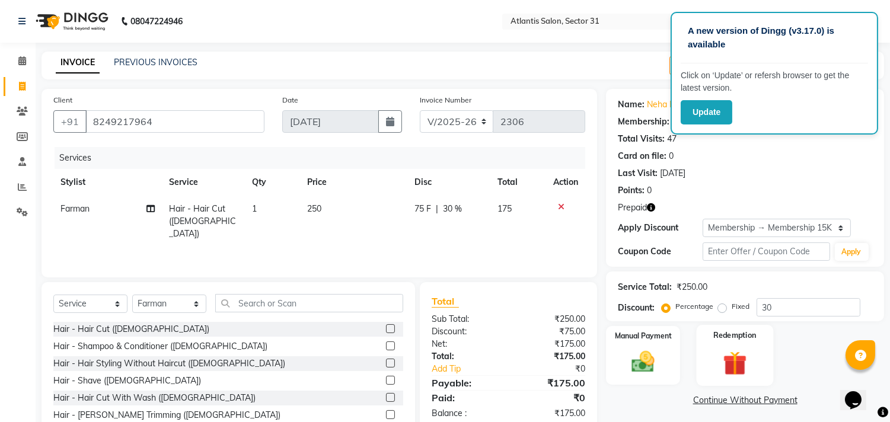
click at [733, 353] on img at bounding box center [734, 364] width 39 height 30
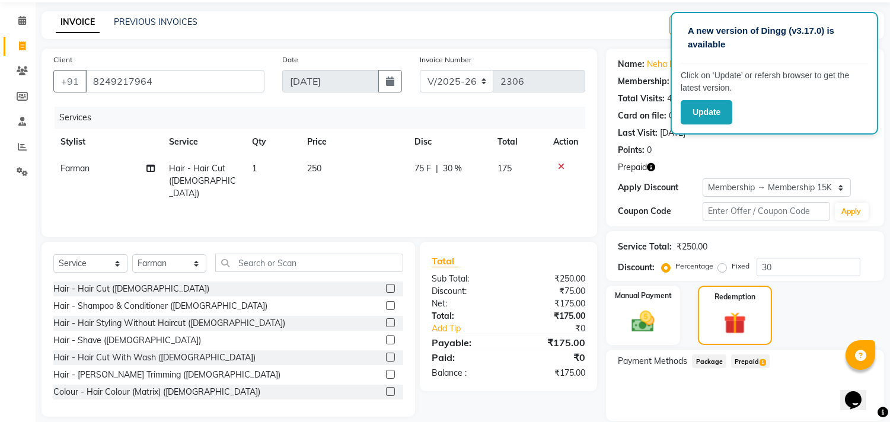
scroll to position [80, 0]
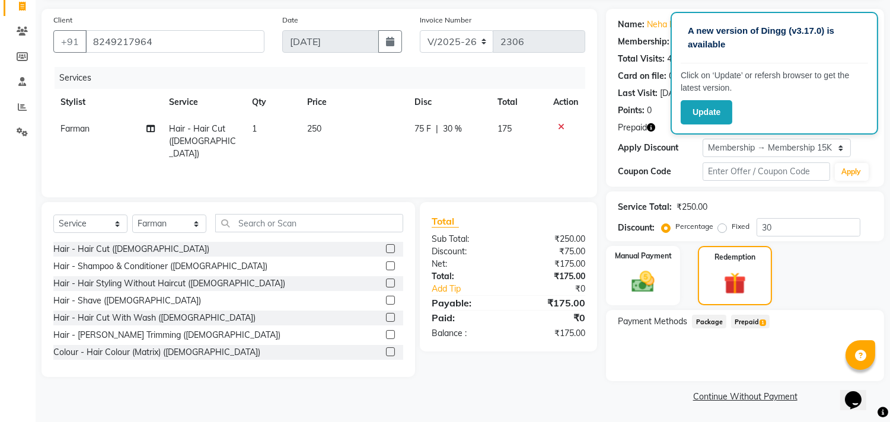
click at [752, 320] on span "Prepaid 1" at bounding box center [750, 322] width 39 height 14
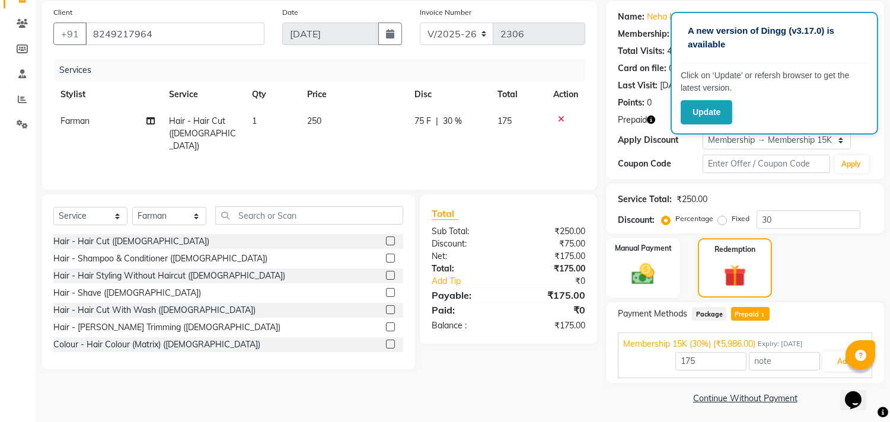
scroll to position [90, 0]
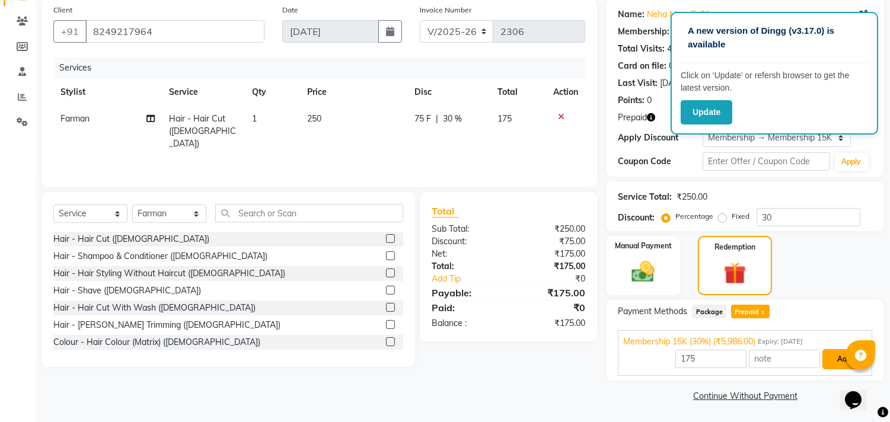
click at [840, 356] on button "Add" at bounding box center [844, 359] width 43 height 20
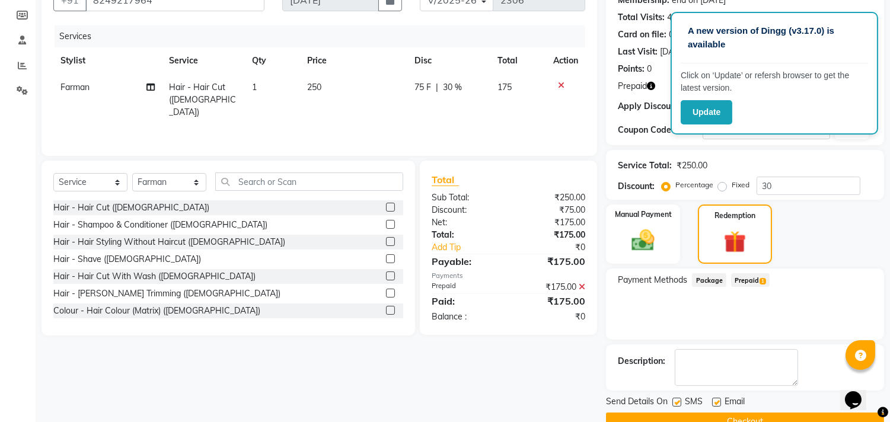
scroll to position [147, 0]
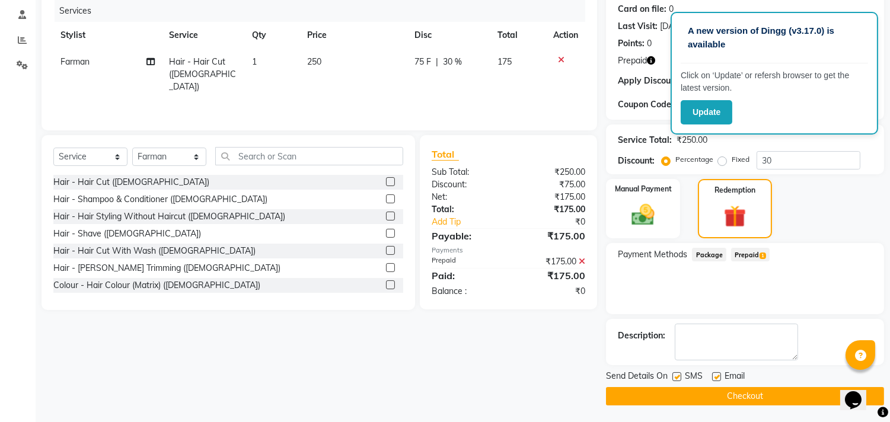
click at [777, 395] on button "Checkout" at bounding box center [745, 396] width 278 height 18
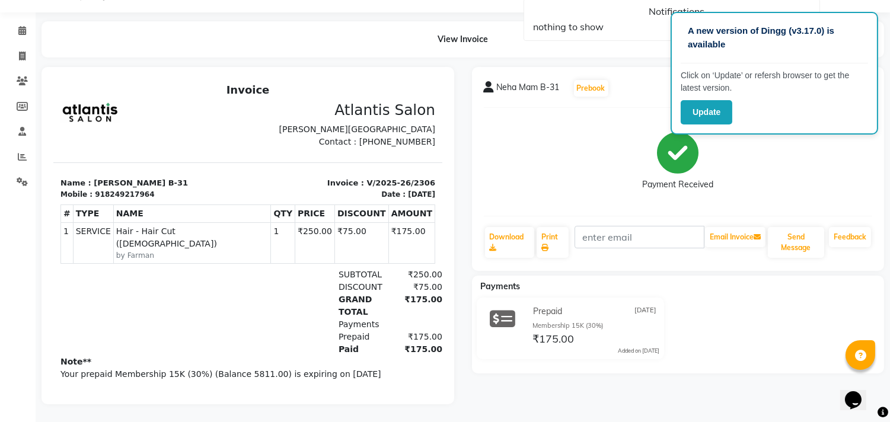
click at [497, 157] on div "Neha Mam B-31 Prebook Payment Received Download Print Email Invoice Send Messag…" at bounding box center [678, 169] width 413 height 204
click at [499, 156] on div "Payment Received" at bounding box center [678, 161] width 389 height 89
click at [529, 150] on div "Payment Received" at bounding box center [678, 161] width 389 height 89
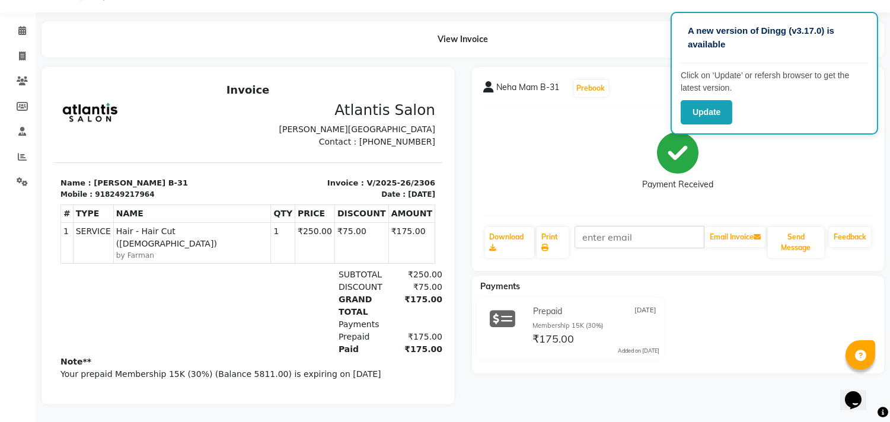
click at [529, 150] on div "Payment Received" at bounding box center [678, 161] width 389 height 89
drag, startPoint x: 529, startPoint y: 150, endPoint x: 508, endPoint y: 147, distance: 21.6
click at [509, 145] on div "Payment Received" at bounding box center [678, 161] width 389 height 89
click at [507, 147] on div "Payment Received" at bounding box center [678, 161] width 389 height 89
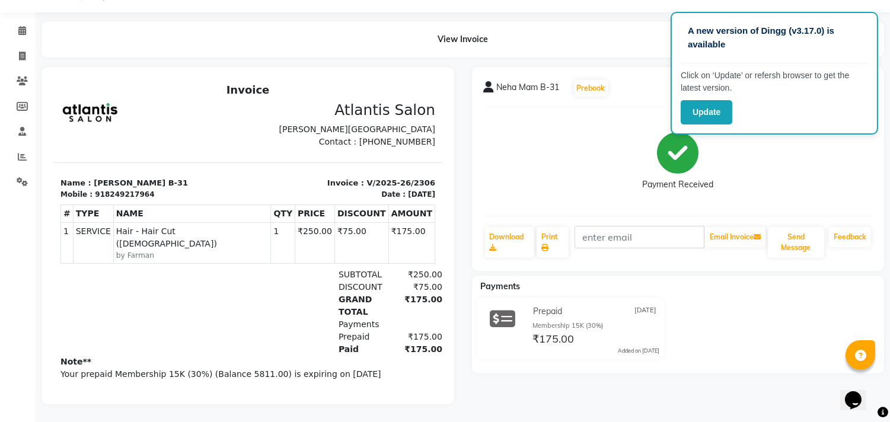
drag, startPoint x: 507, startPoint y: 147, endPoint x: 495, endPoint y: 149, distance: 11.4
click at [505, 147] on div "Payment Received" at bounding box center [678, 161] width 389 height 89
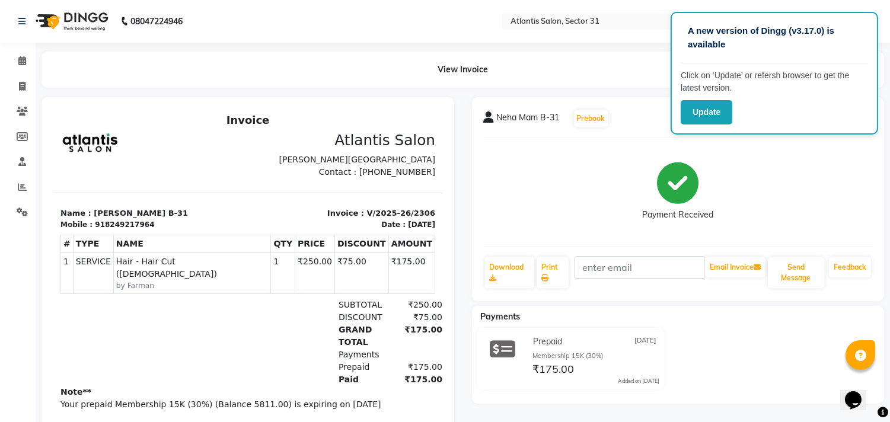
click at [884, 26] on nav "08047224946 Select Location × Atlantis Salon, Sector 31 Default Panel My Panel …" at bounding box center [445, 21] width 890 height 43
click at [644, 33] on nav "08047224946 Select Location × Atlantis Salon, Sector 31 Default Panel My Panel …" at bounding box center [445, 21] width 890 height 43
click at [612, 82] on div "View Invoice" at bounding box center [463, 70] width 843 height 36
click at [281, 75] on div "View Invoice" at bounding box center [463, 70] width 843 height 36
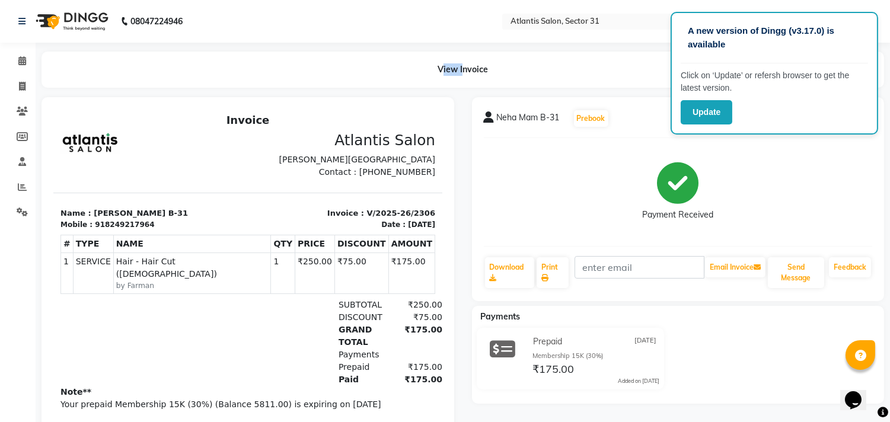
click at [281, 75] on div "View Invoice" at bounding box center [463, 70] width 843 height 36
click at [507, 72] on div "View Invoice" at bounding box center [463, 70] width 843 height 36
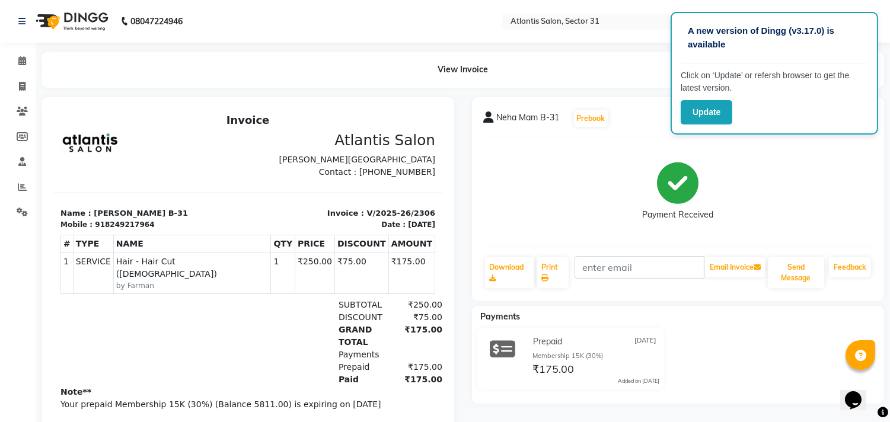
click at [507, 72] on div "View Invoice" at bounding box center [463, 70] width 843 height 36
click at [475, 74] on div "View Invoice" at bounding box center [463, 70] width 843 height 36
click at [434, 74] on div "View Invoice" at bounding box center [463, 70] width 843 height 36
click at [441, 68] on div "View Invoice" at bounding box center [463, 70] width 843 height 36
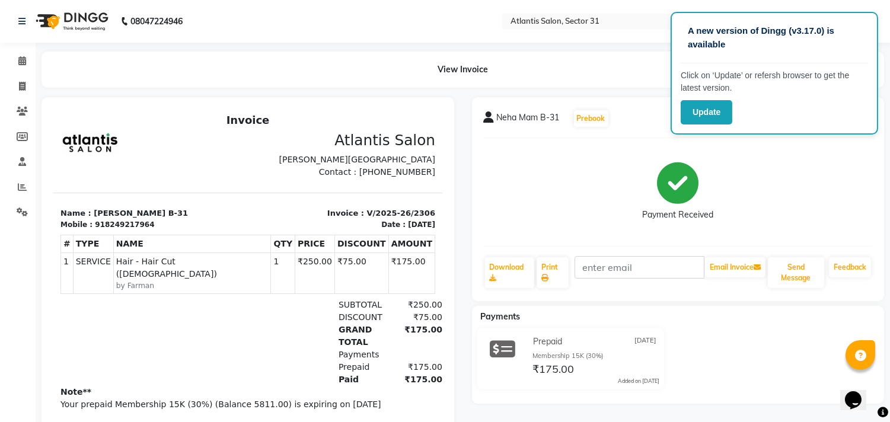
click at [381, 61] on div "View Invoice" at bounding box center [463, 70] width 843 height 36
click at [347, 63] on div "View Invoice" at bounding box center [463, 70] width 843 height 36
click at [335, 70] on div "View Invoice" at bounding box center [463, 70] width 843 height 36
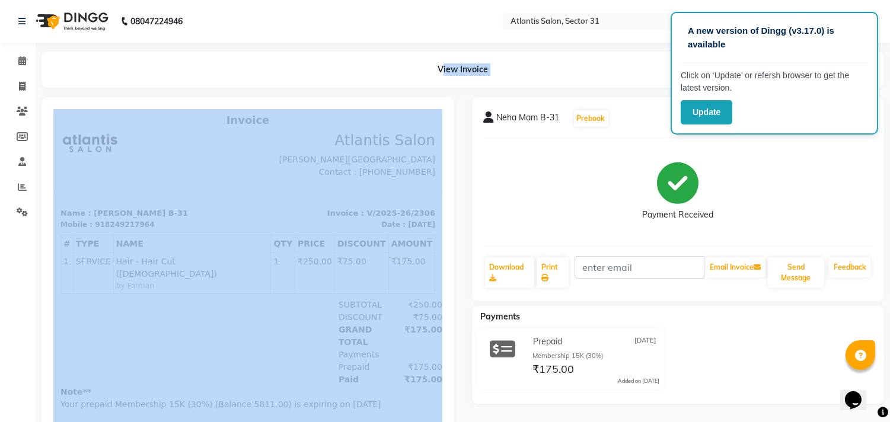
click at [335, 70] on div "View Invoice" at bounding box center [463, 70] width 843 height 36
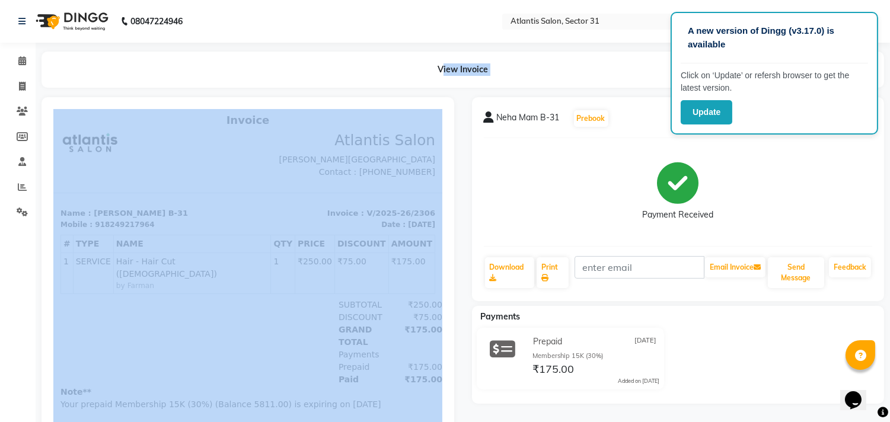
click at [335, 70] on div "View Invoice" at bounding box center [463, 70] width 843 height 36
click at [558, 63] on div "View Invoice" at bounding box center [463, 70] width 843 height 36
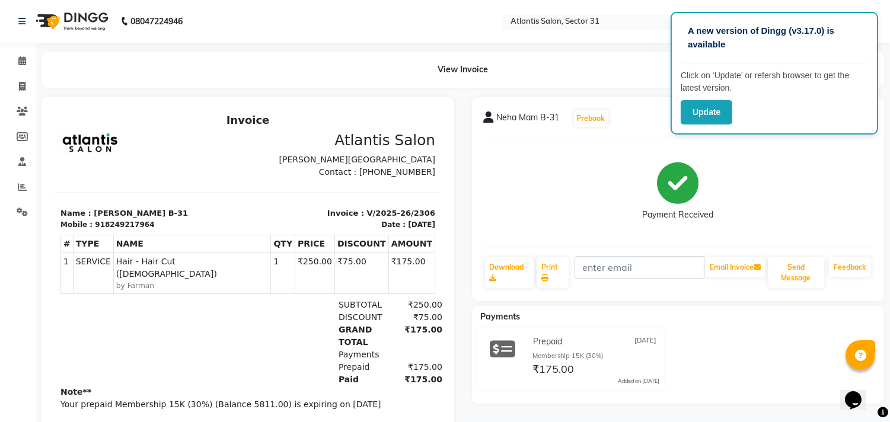
click at [558, 63] on div "View Invoice" at bounding box center [463, 70] width 843 height 36
click at [558, 66] on div "View Invoice" at bounding box center [463, 70] width 843 height 36
click at [558, 75] on div "View Invoice" at bounding box center [463, 70] width 843 height 36
click at [560, 72] on div "View Invoice" at bounding box center [463, 70] width 843 height 36
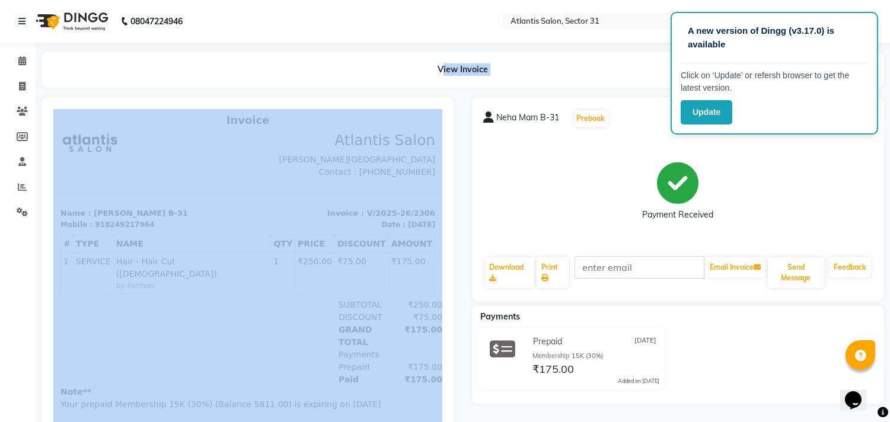
click at [560, 72] on div "View Invoice" at bounding box center [463, 70] width 843 height 36
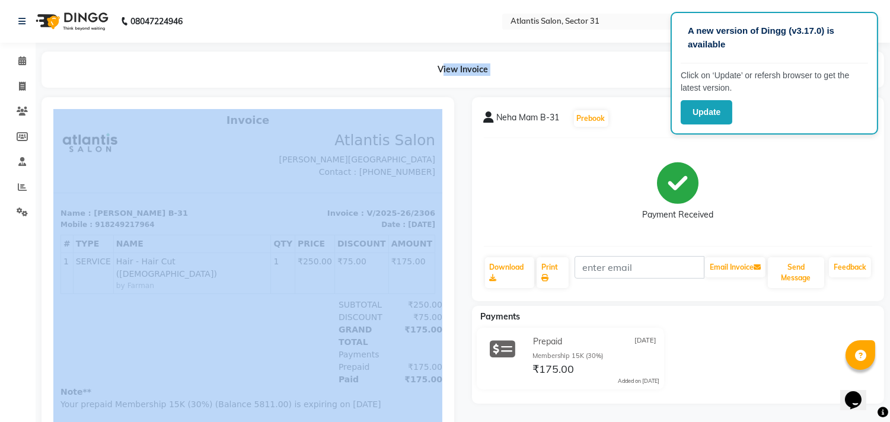
click at [560, 72] on div "View Invoice" at bounding box center [463, 70] width 843 height 36
click at [378, 77] on div "View Invoice" at bounding box center [463, 70] width 843 height 36
click at [325, 68] on div "View Invoice" at bounding box center [463, 70] width 843 height 36
drag, startPoint x: 324, startPoint y: 68, endPoint x: 313, endPoint y: 66, distance: 10.8
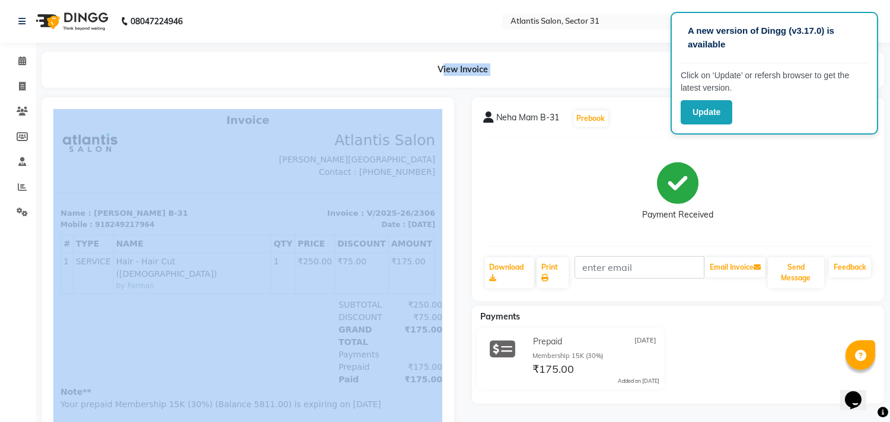
click at [313, 67] on div "View Invoice" at bounding box center [463, 70] width 843 height 36
click at [313, 66] on div "View Invoice" at bounding box center [463, 70] width 843 height 36
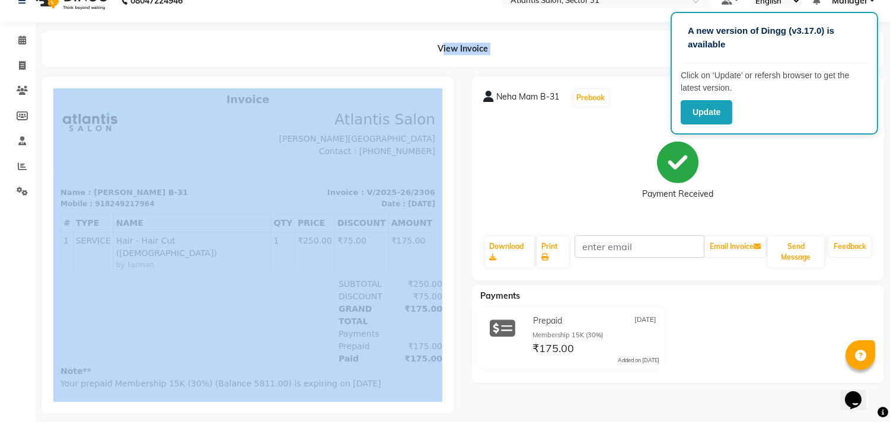
scroll to position [39, 0]
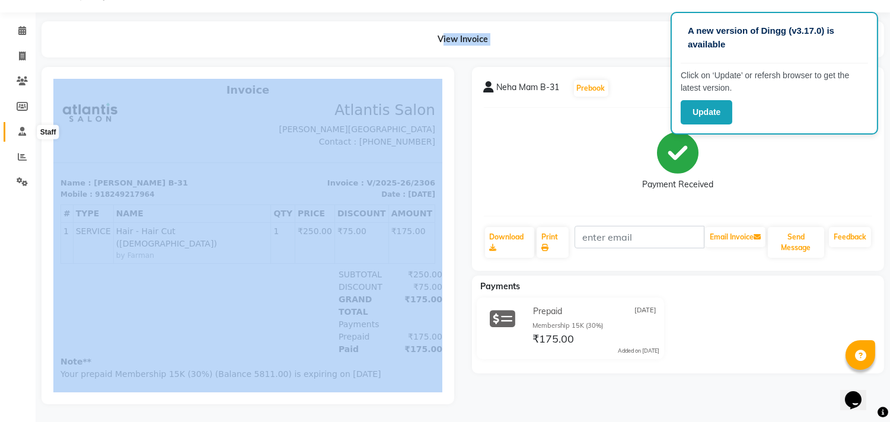
click at [27, 125] on span at bounding box center [22, 132] width 21 height 14
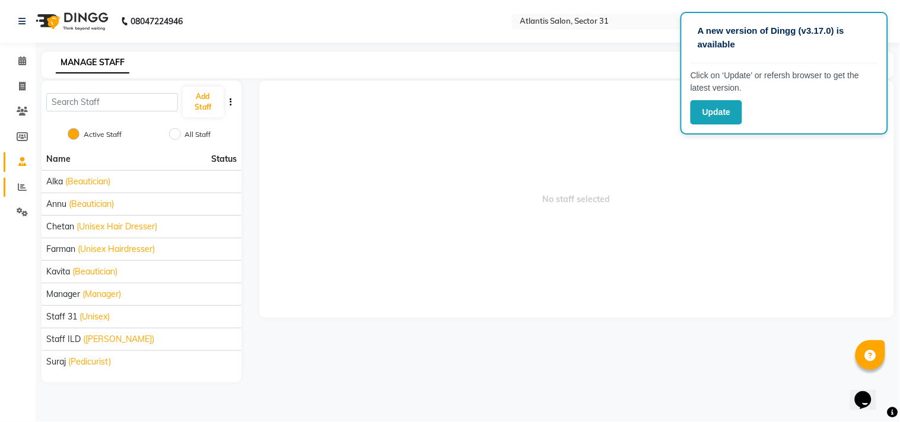
click at [28, 180] on link "Reports" at bounding box center [18, 188] width 28 height 20
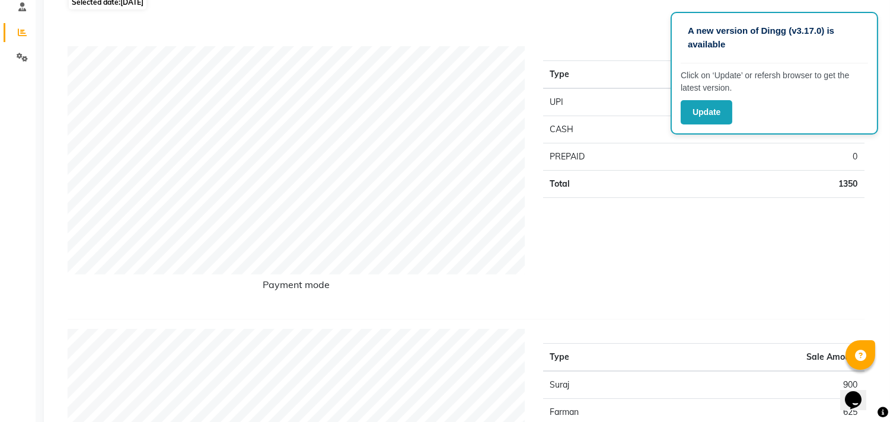
scroll to position [440, 0]
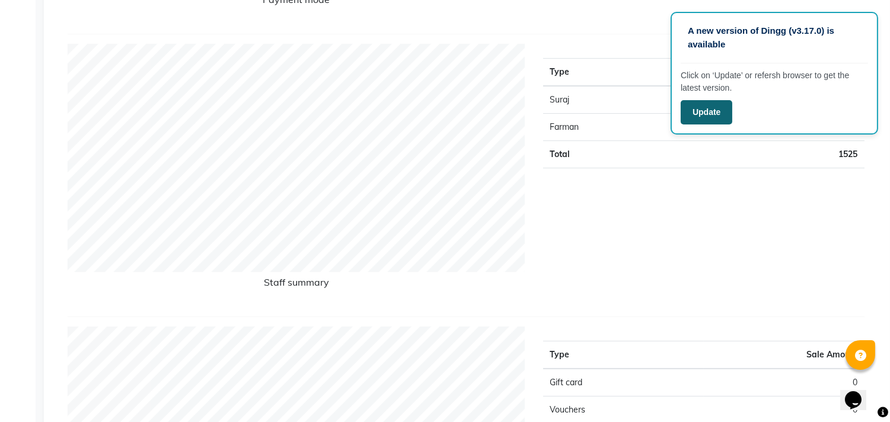
click at [687, 113] on button "Update" at bounding box center [707, 112] width 52 height 24
